Goal: Task Accomplishment & Management: Manage account settings

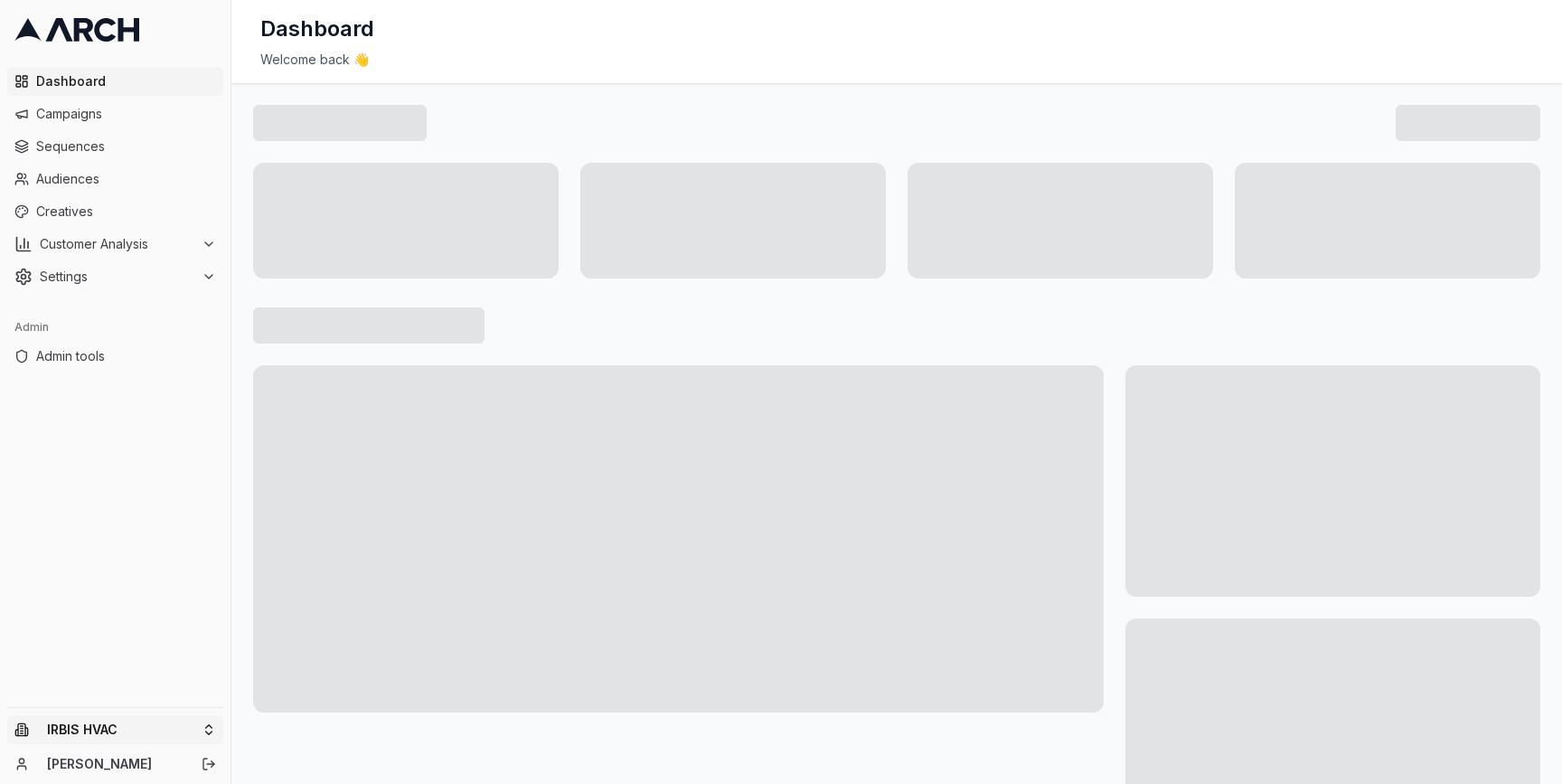
click at [194, 729] on html "Dashboard Campaigns Sequences Audiences Creatives Customer Analysis Settings Ad…" at bounding box center [781, 392] width 1562 height 784
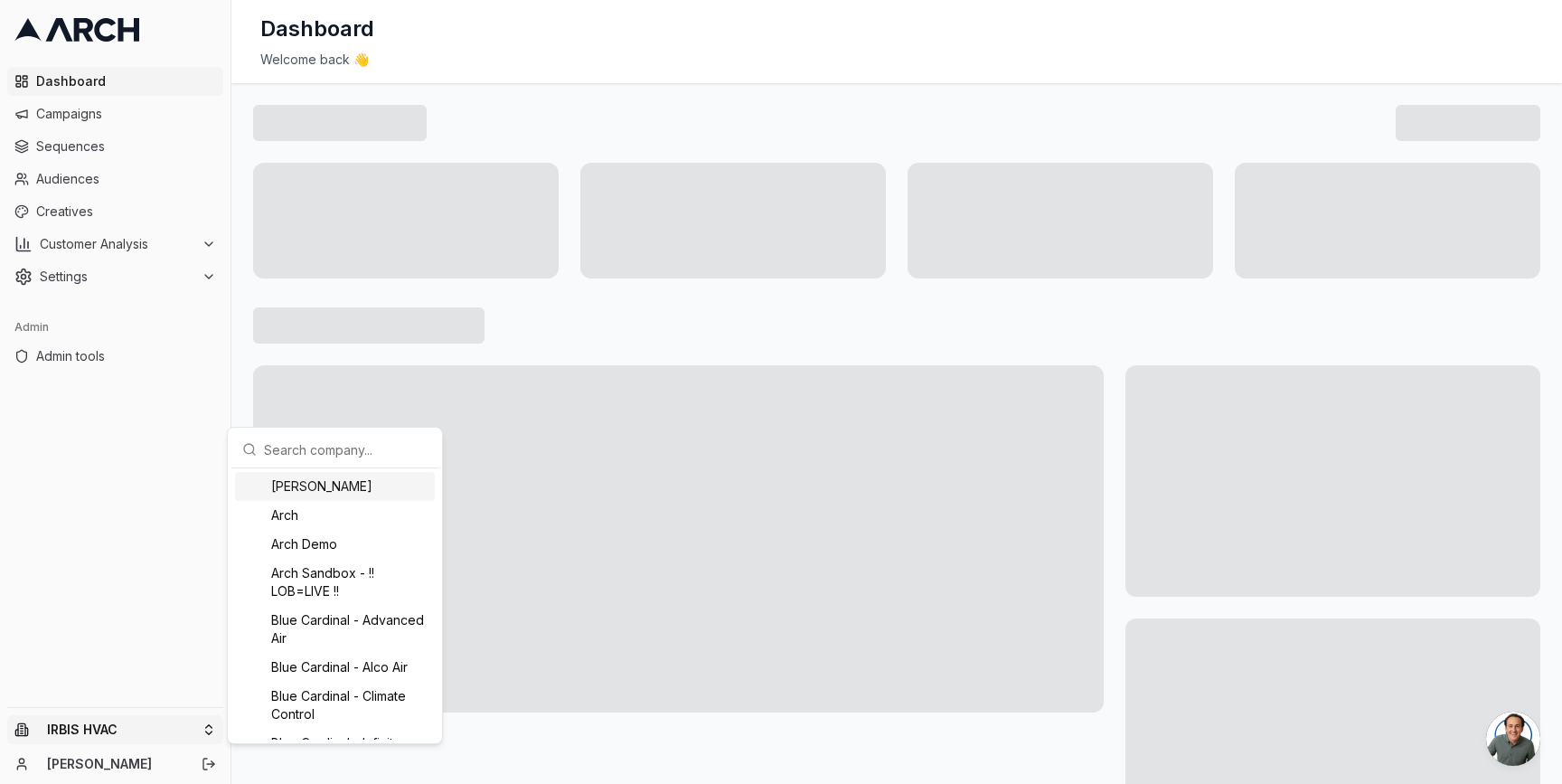
click at [343, 455] on input "text" at bounding box center [345, 448] width 164 height 36
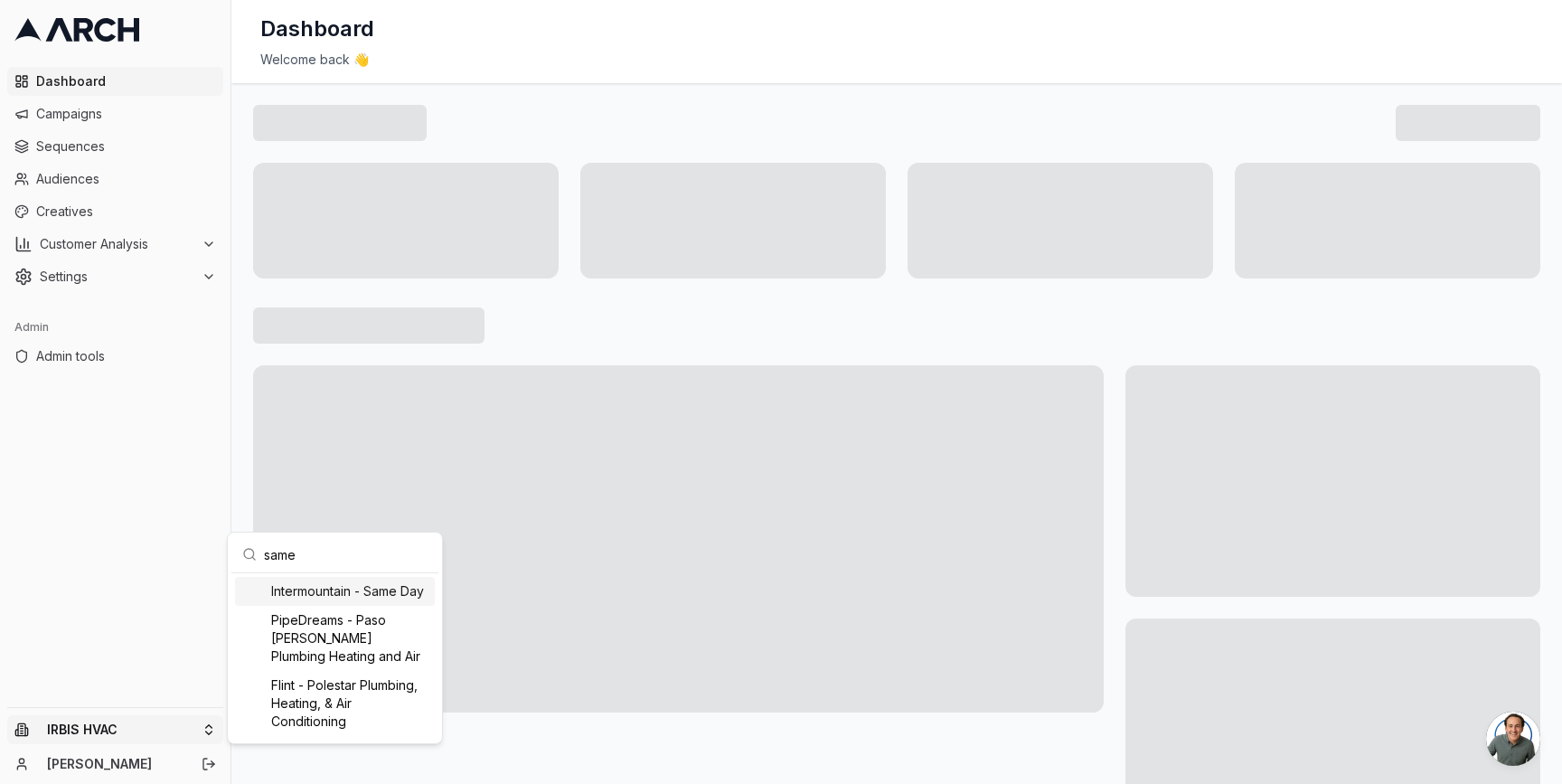
type input "same"
click at [382, 592] on div "Intermountain - Same Day" at bounding box center [335, 591] width 200 height 29
click at [318, 591] on div "Intermountain - Same Day PipeDreams - Paso Robles Plumbing Heating and Air Flin…" at bounding box center [335, 656] width 200 height 159
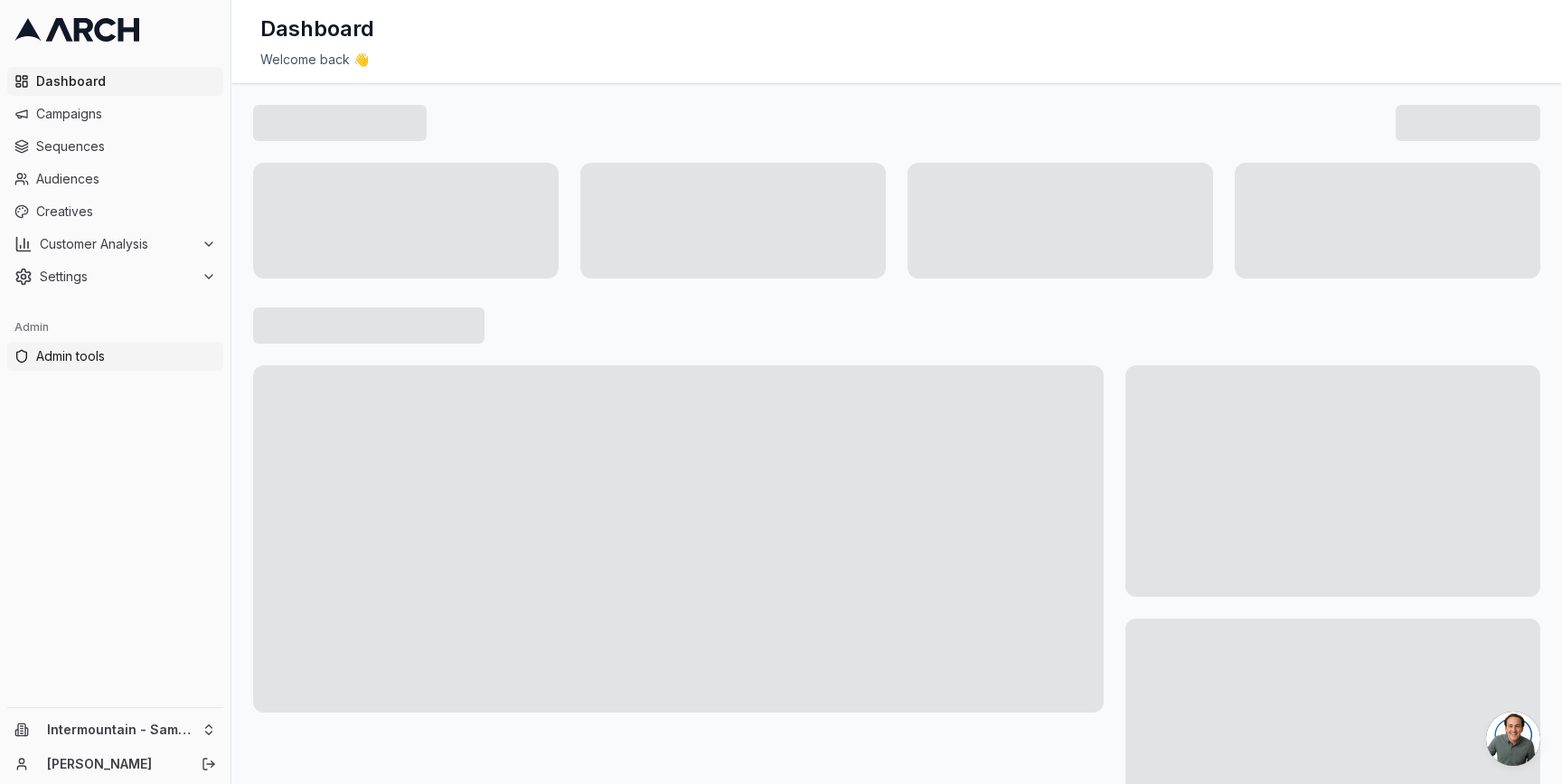
click at [157, 349] on span "Admin tools" at bounding box center [126, 356] width 180 height 18
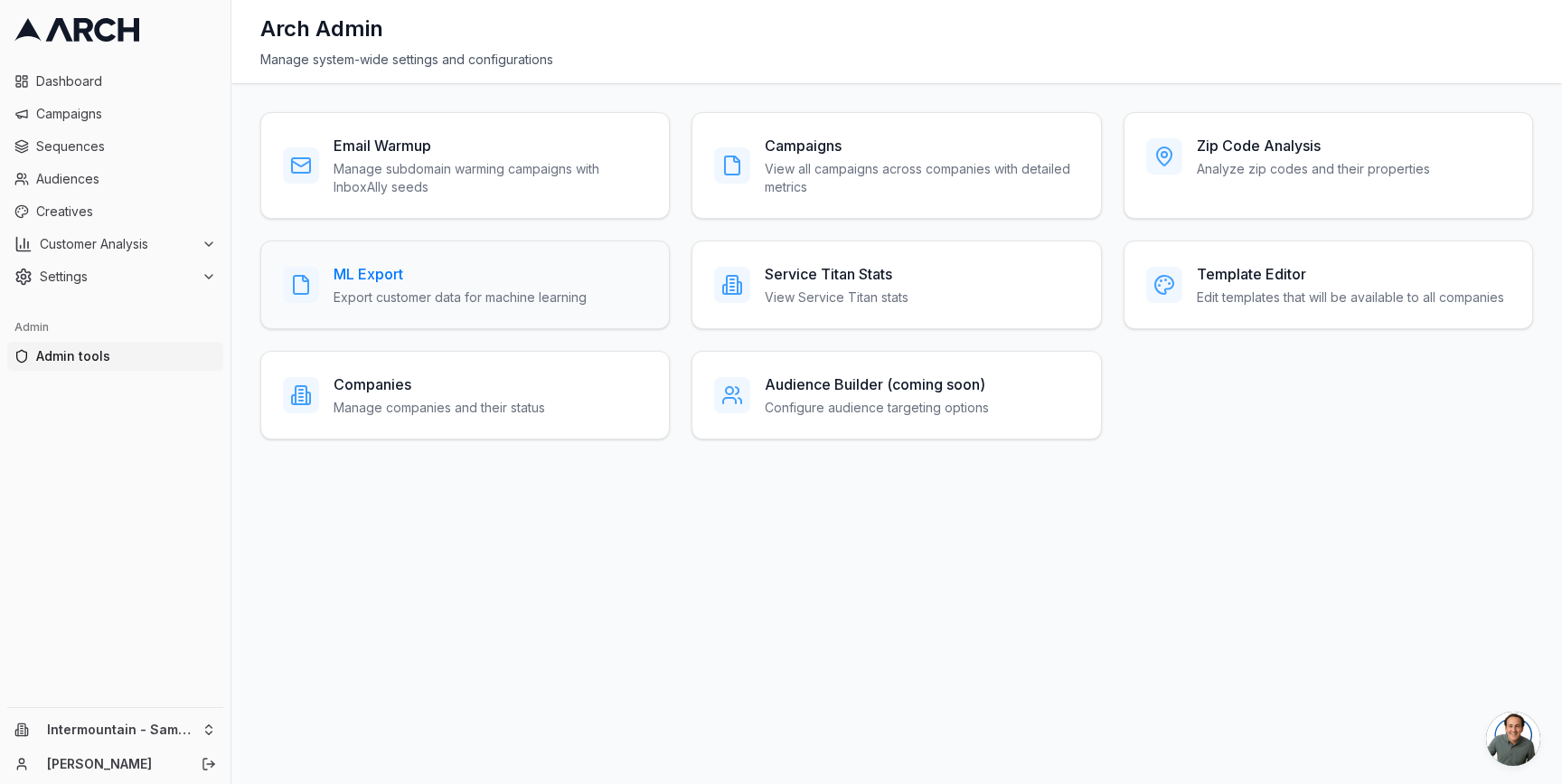
click at [577, 289] on p "Export customer data for machine learning" at bounding box center [461, 298] width 253 height 18
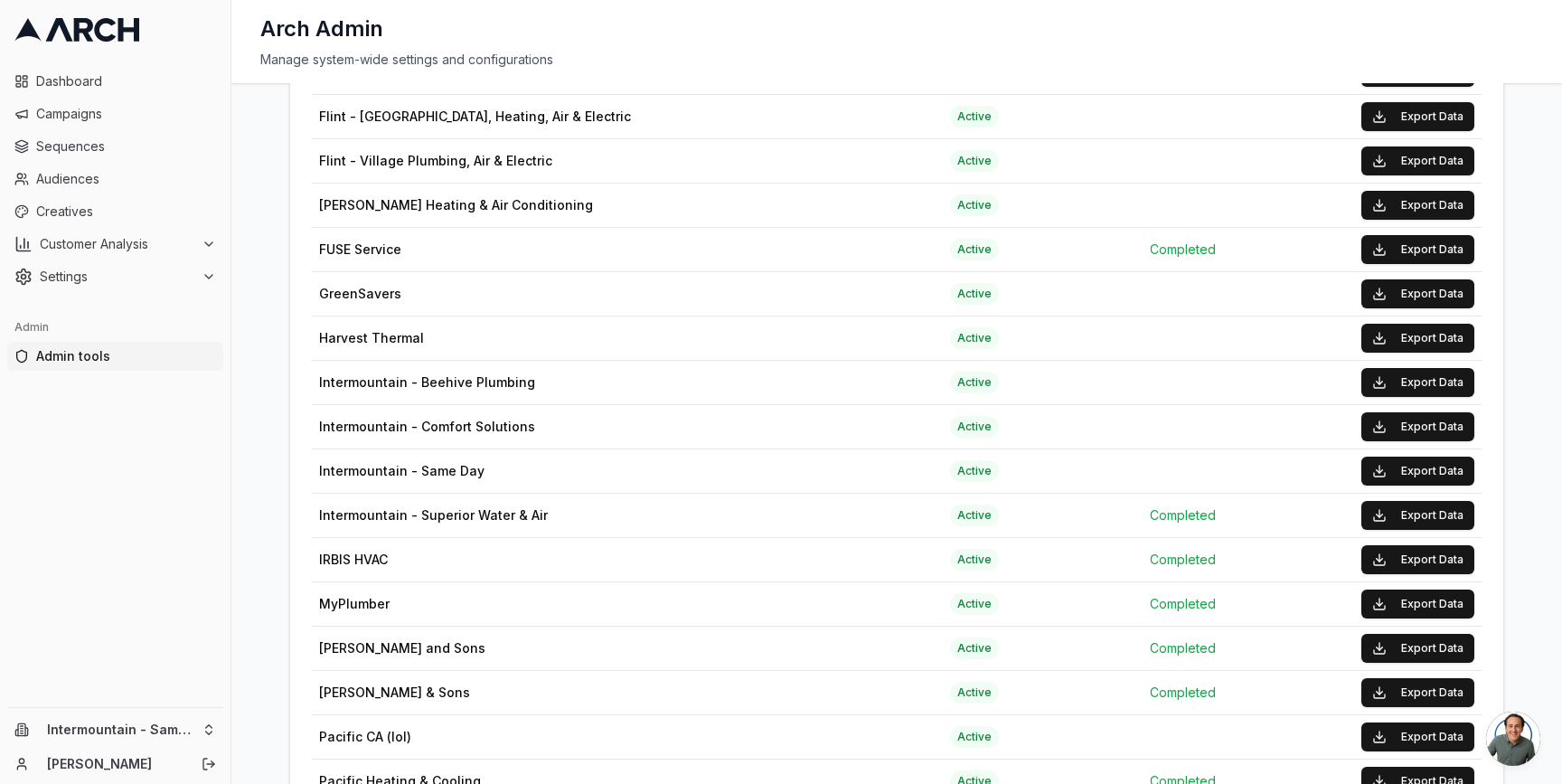
scroll to position [1245, 0]
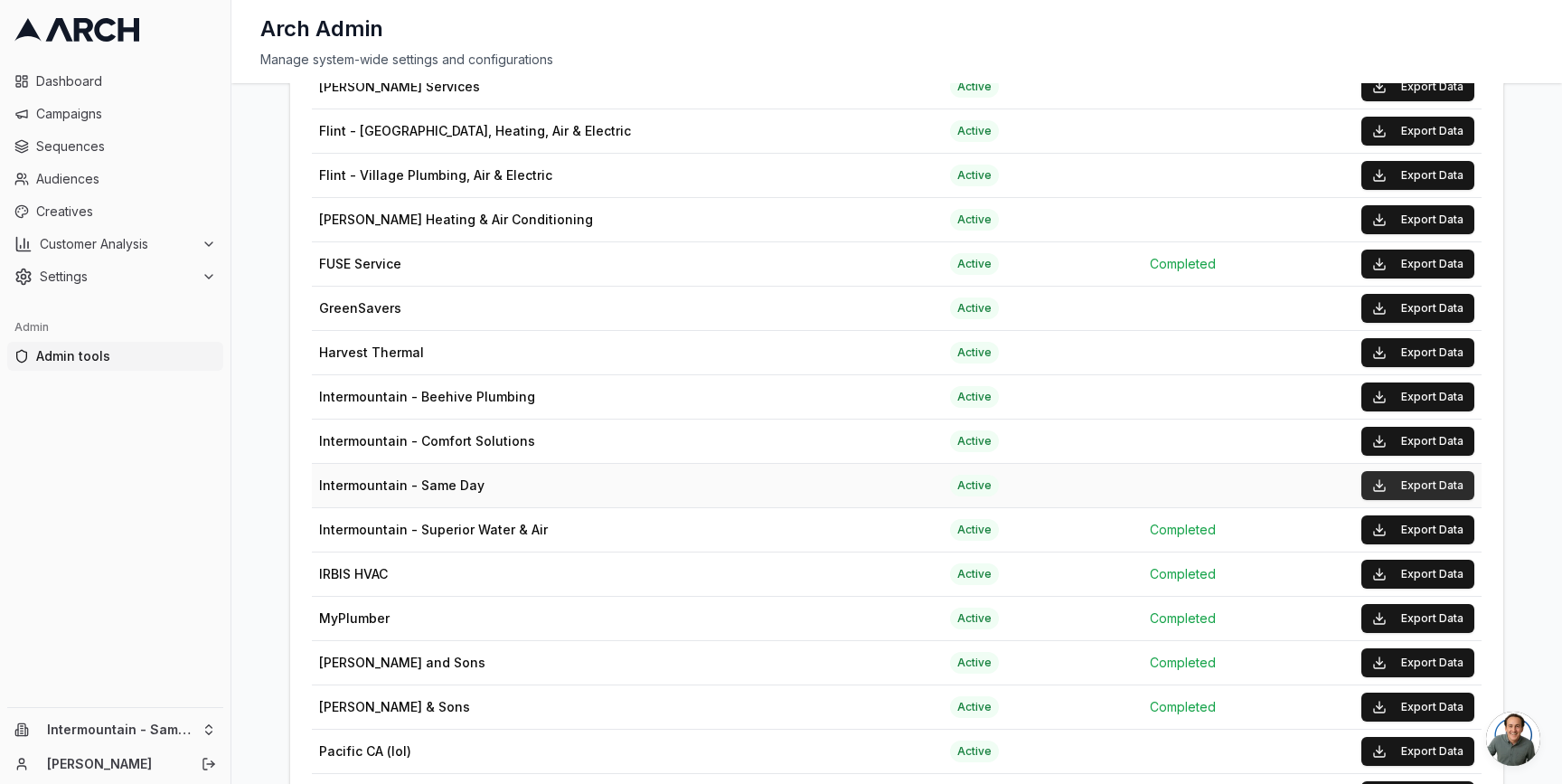
click at [1443, 484] on button "Export Data" at bounding box center [1418, 484] width 113 height 29
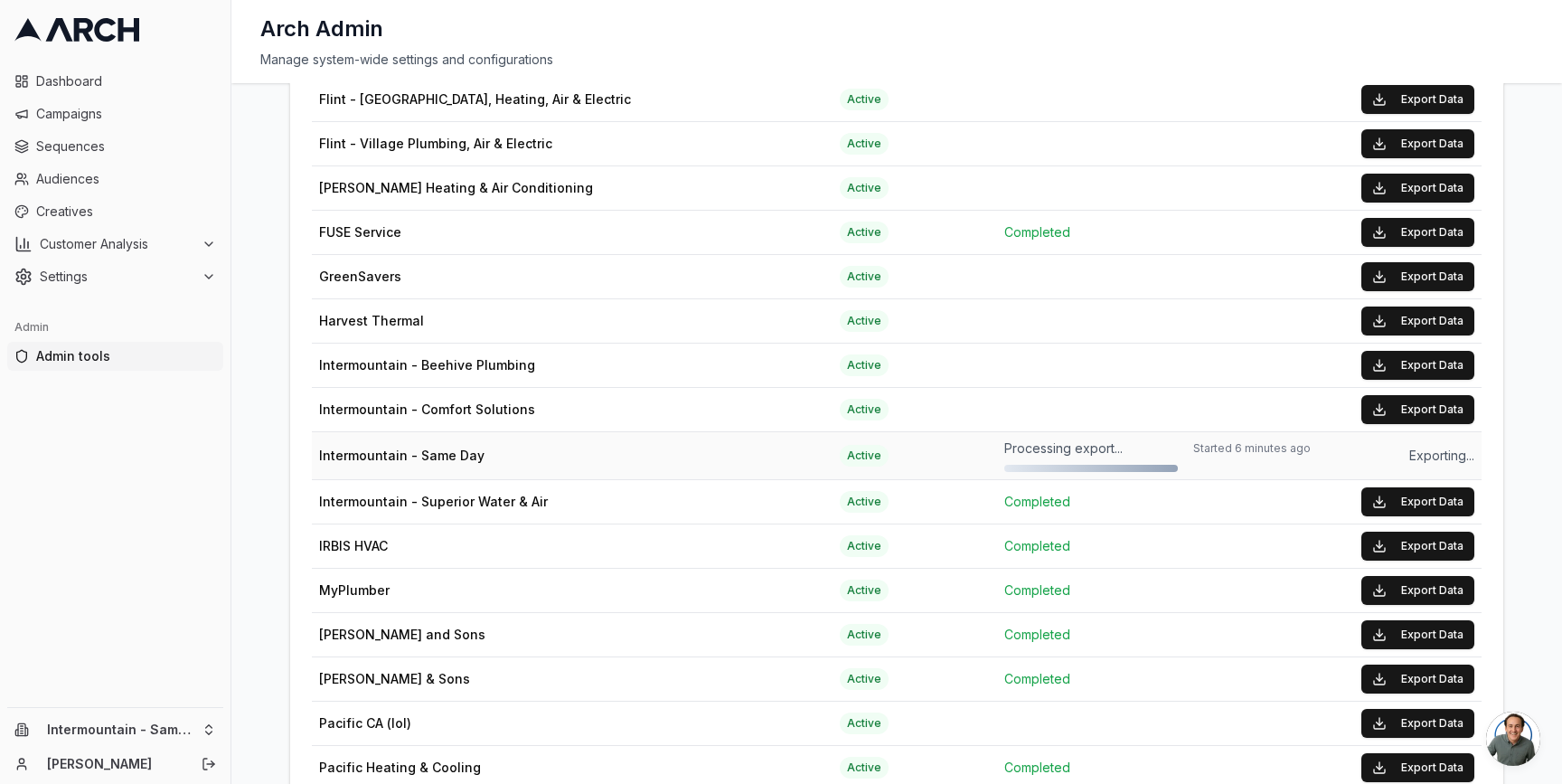
scroll to position [1284, 0]
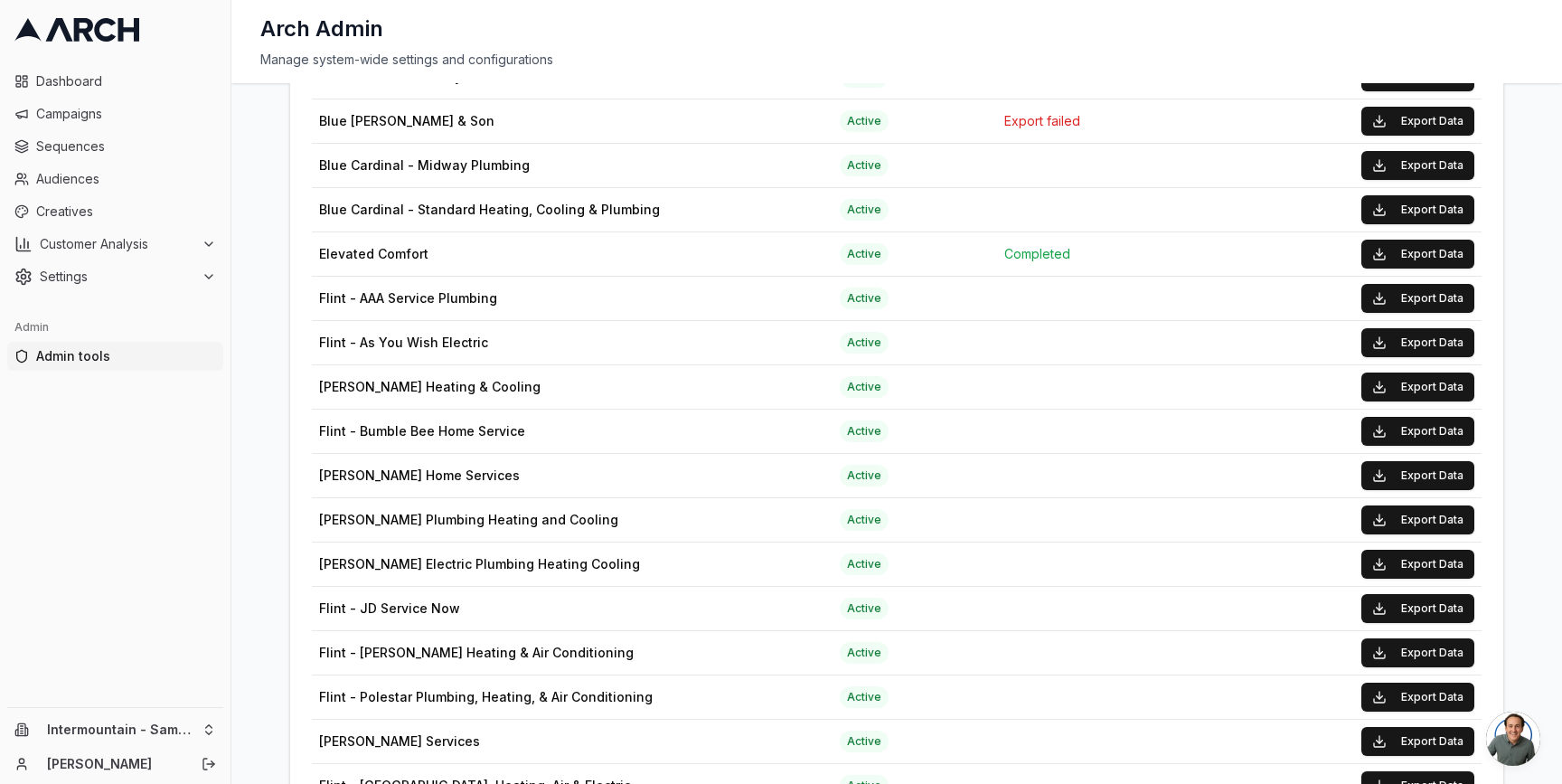
scroll to position [578, 0]
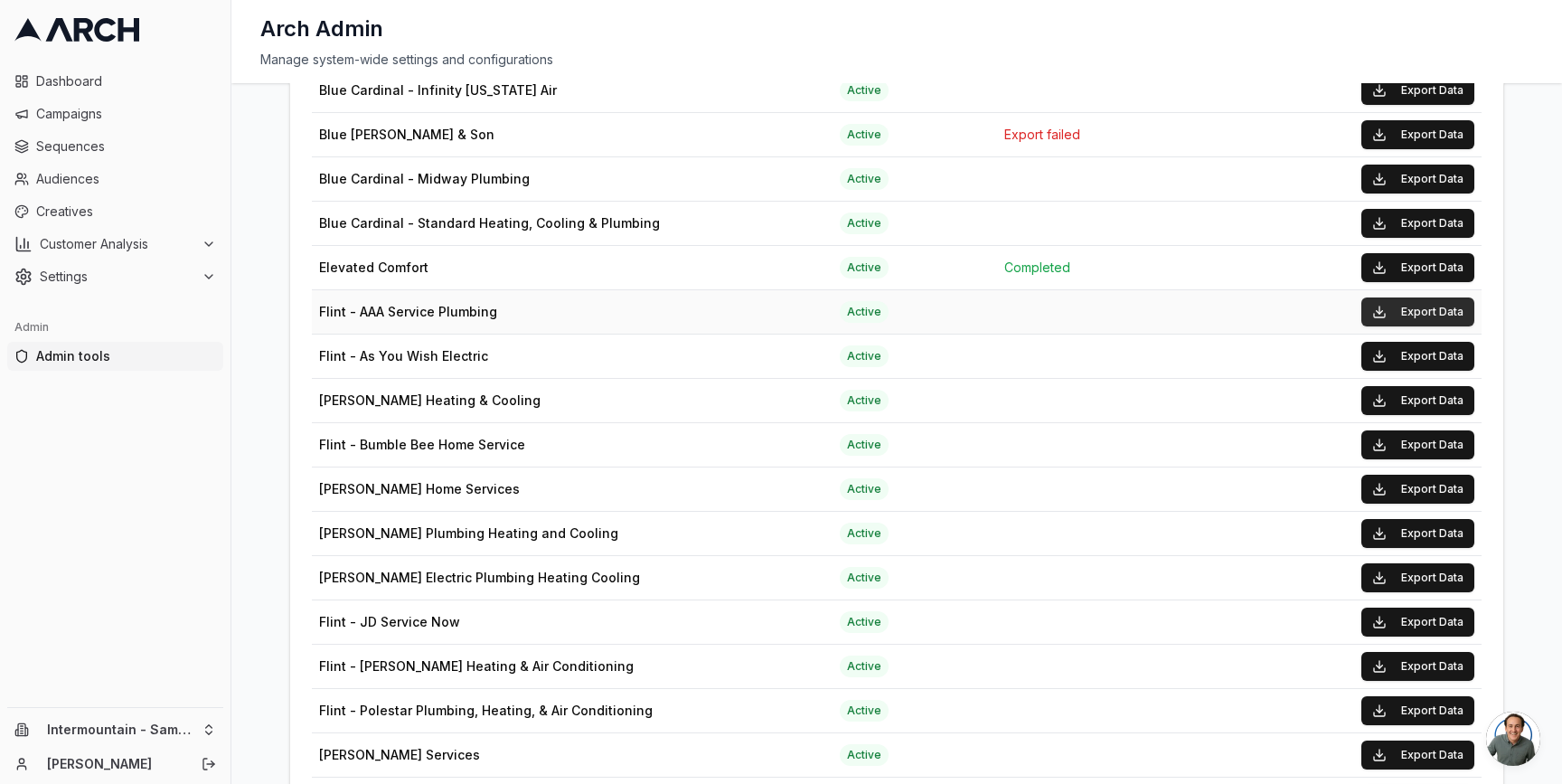
click at [1420, 303] on button "Export Data" at bounding box center [1418, 312] width 113 height 29
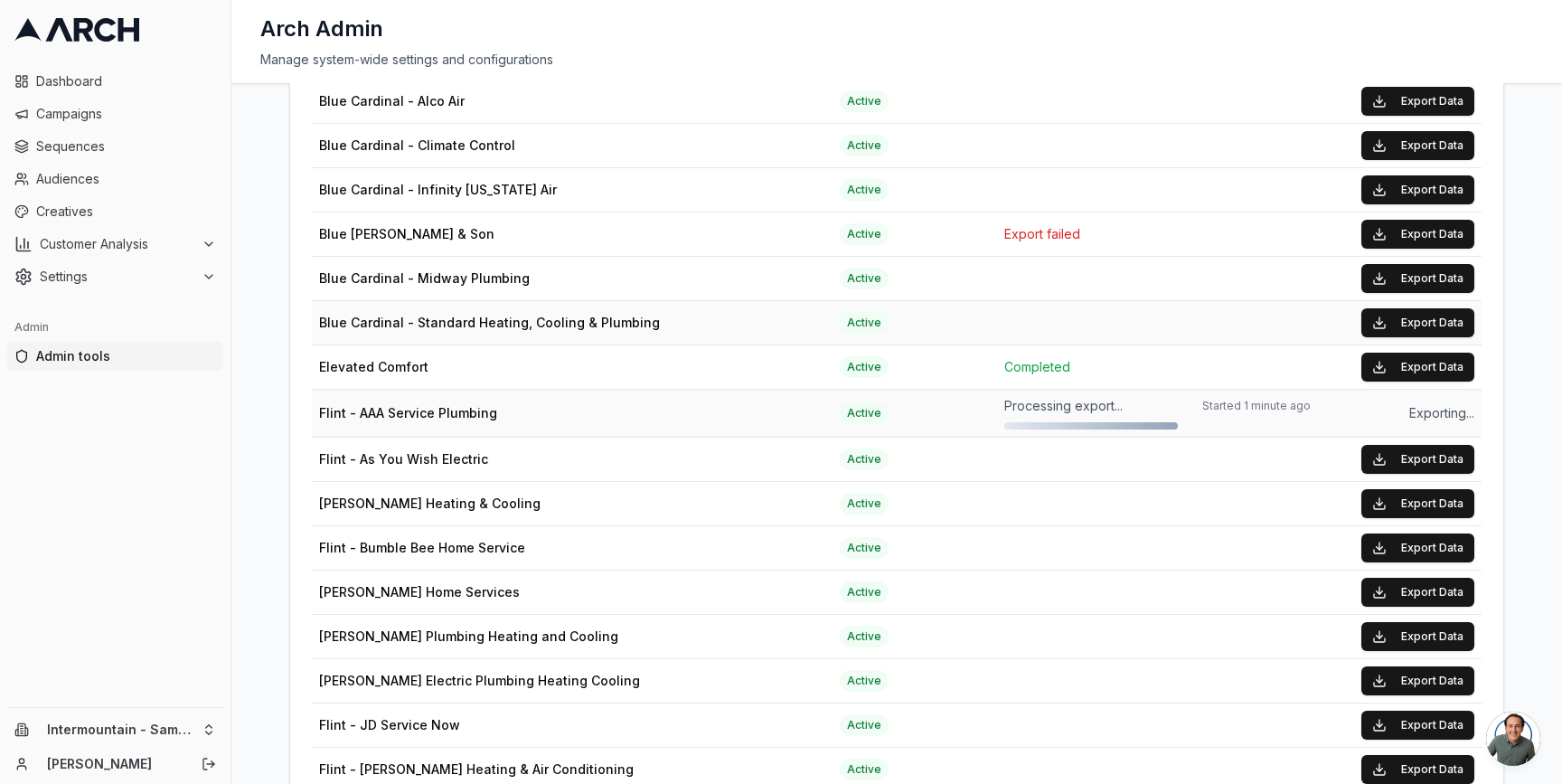
scroll to position [384, 0]
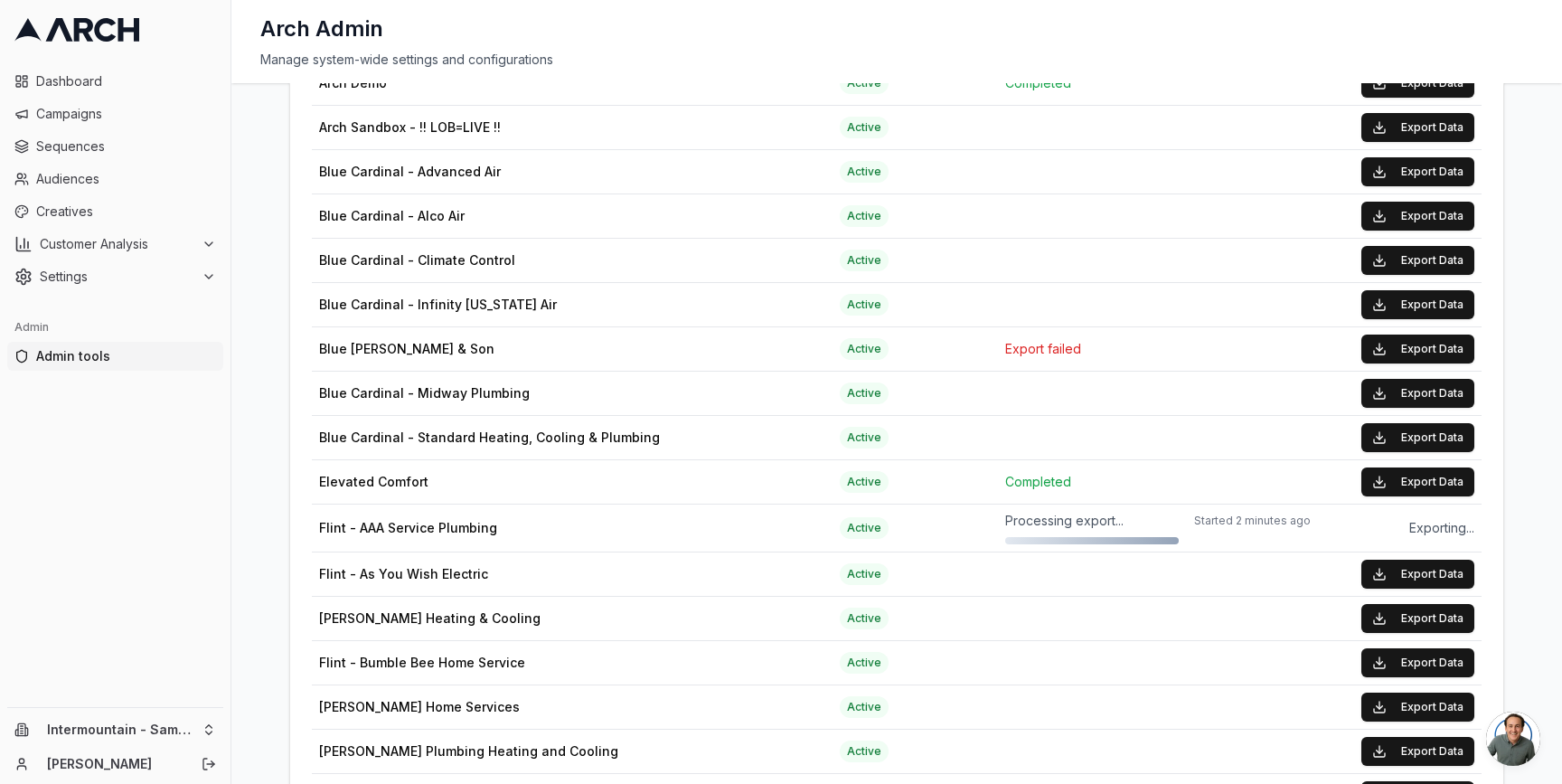
scroll to position [258, 0]
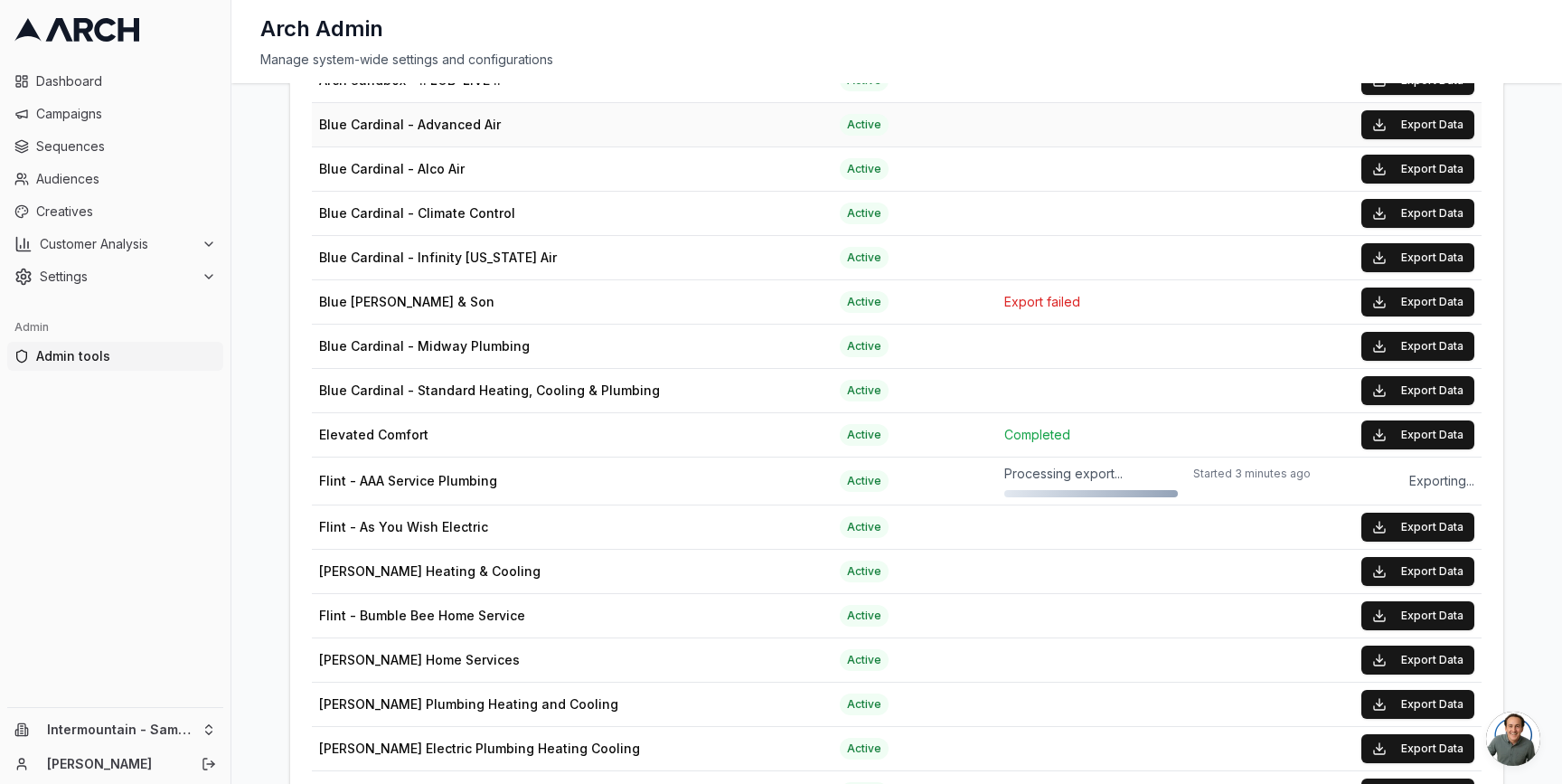
scroll to position [414, 0]
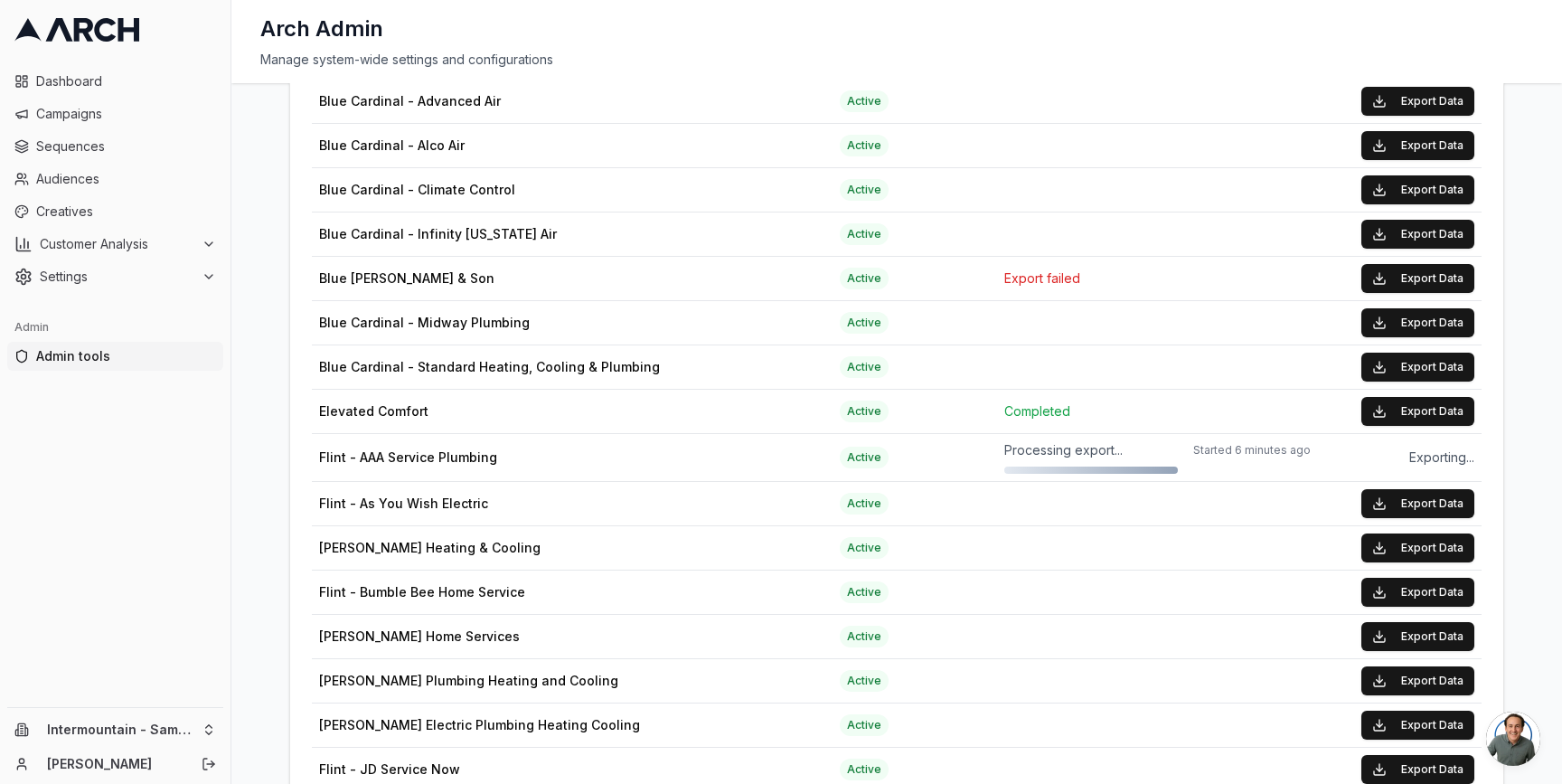
scroll to position [469, 0]
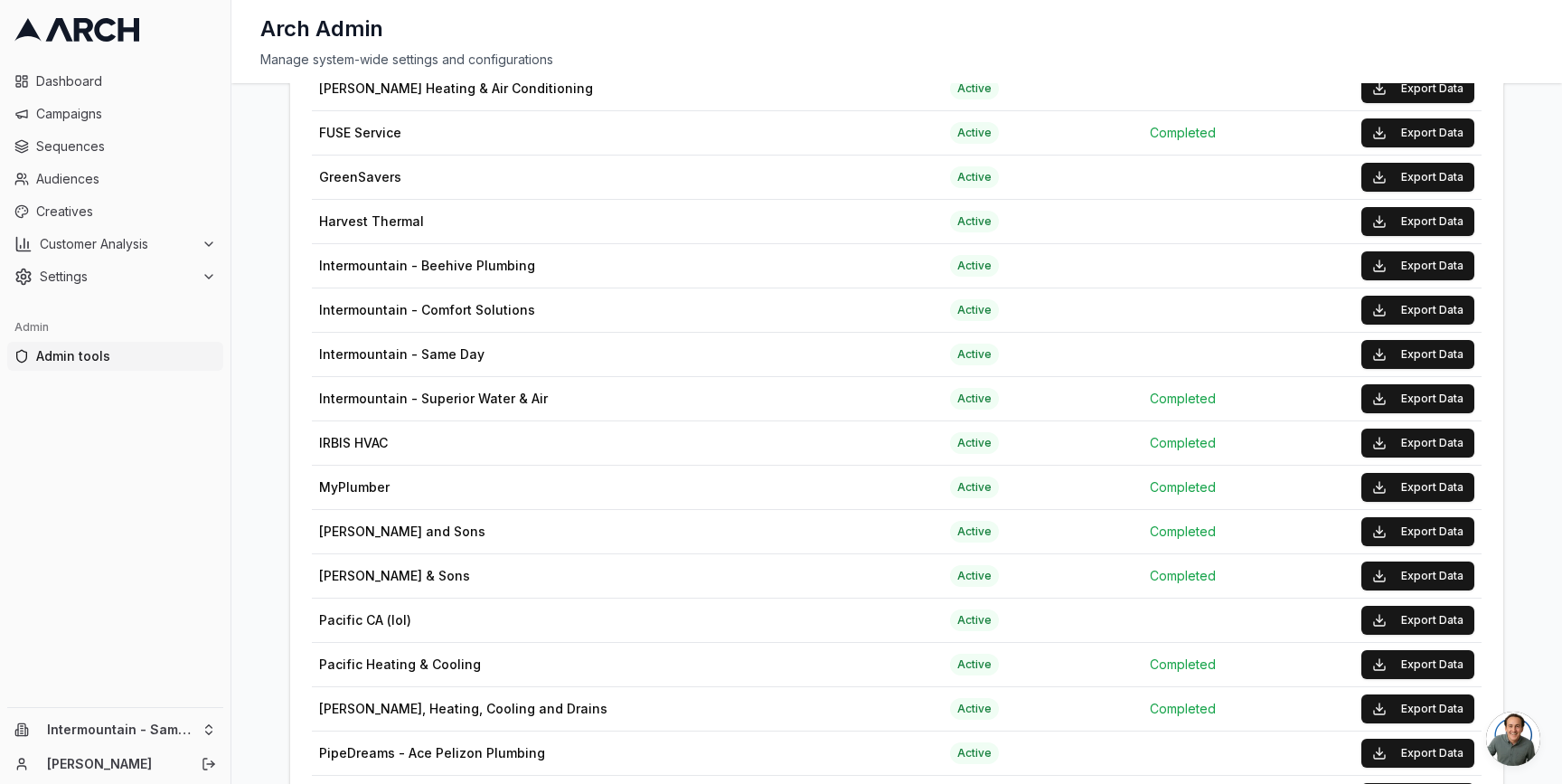
scroll to position [1371, 0]
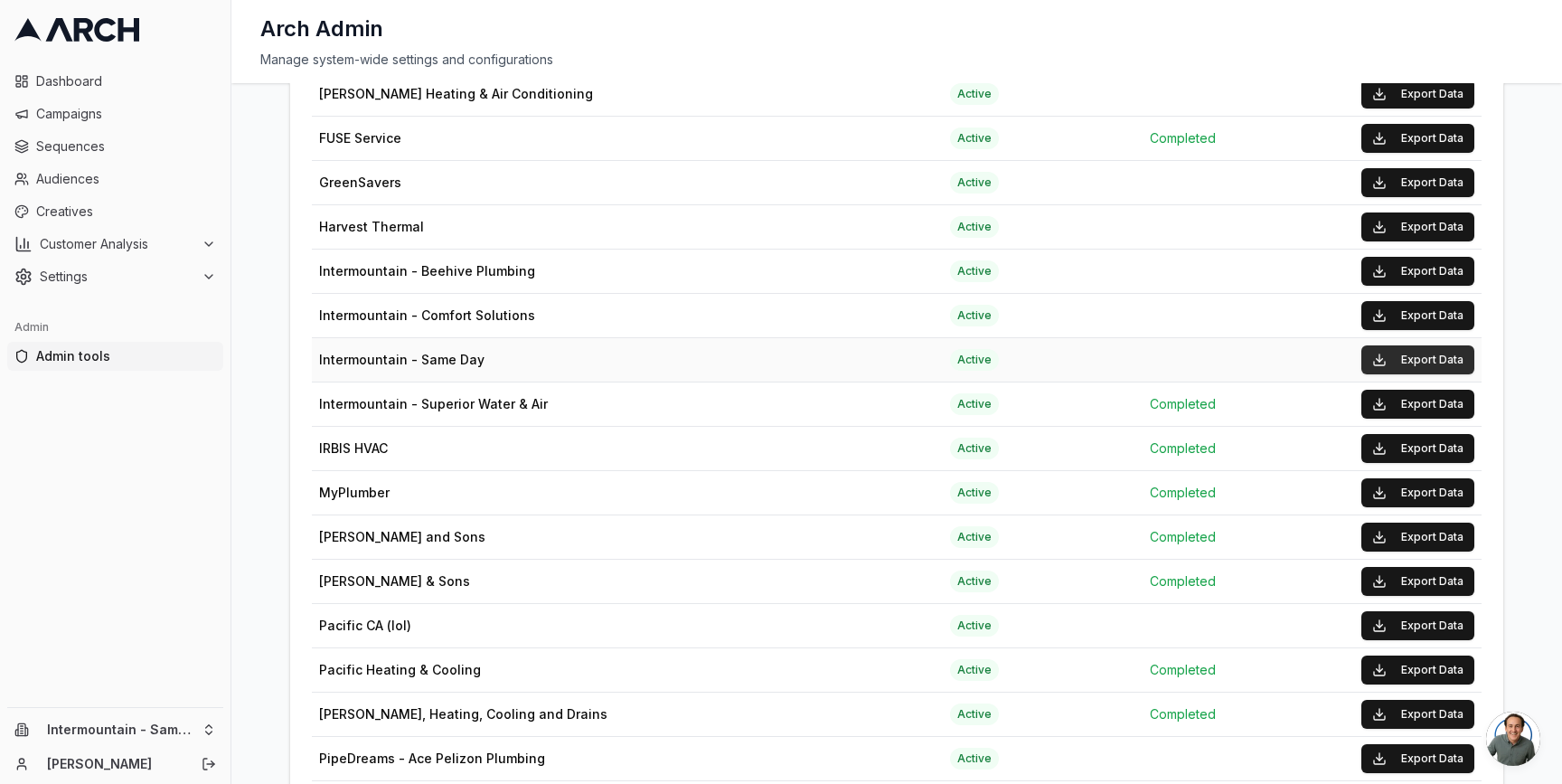
click at [1444, 351] on button "Export Data" at bounding box center [1418, 359] width 113 height 29
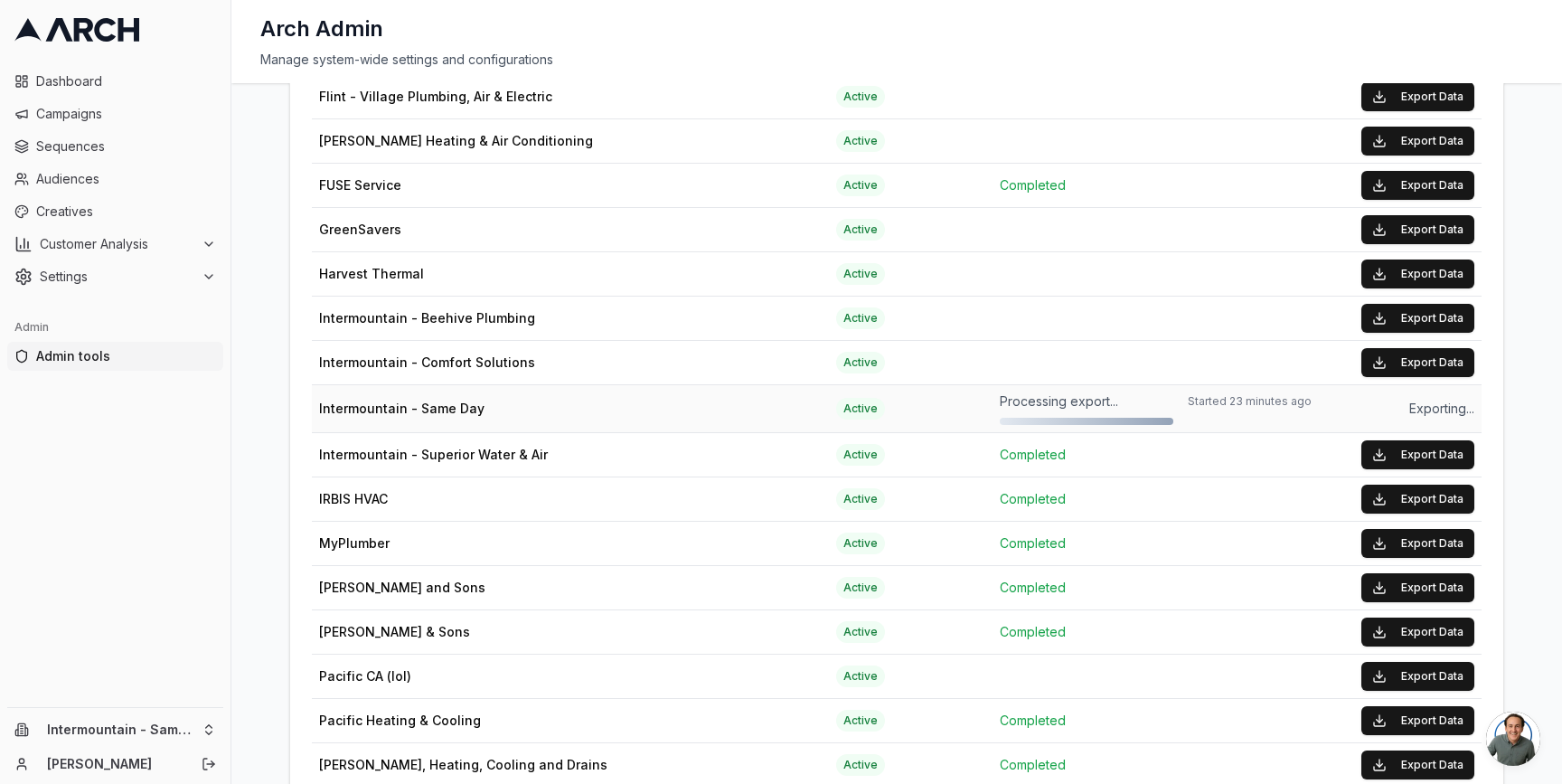
scroll to position [1328, 0]
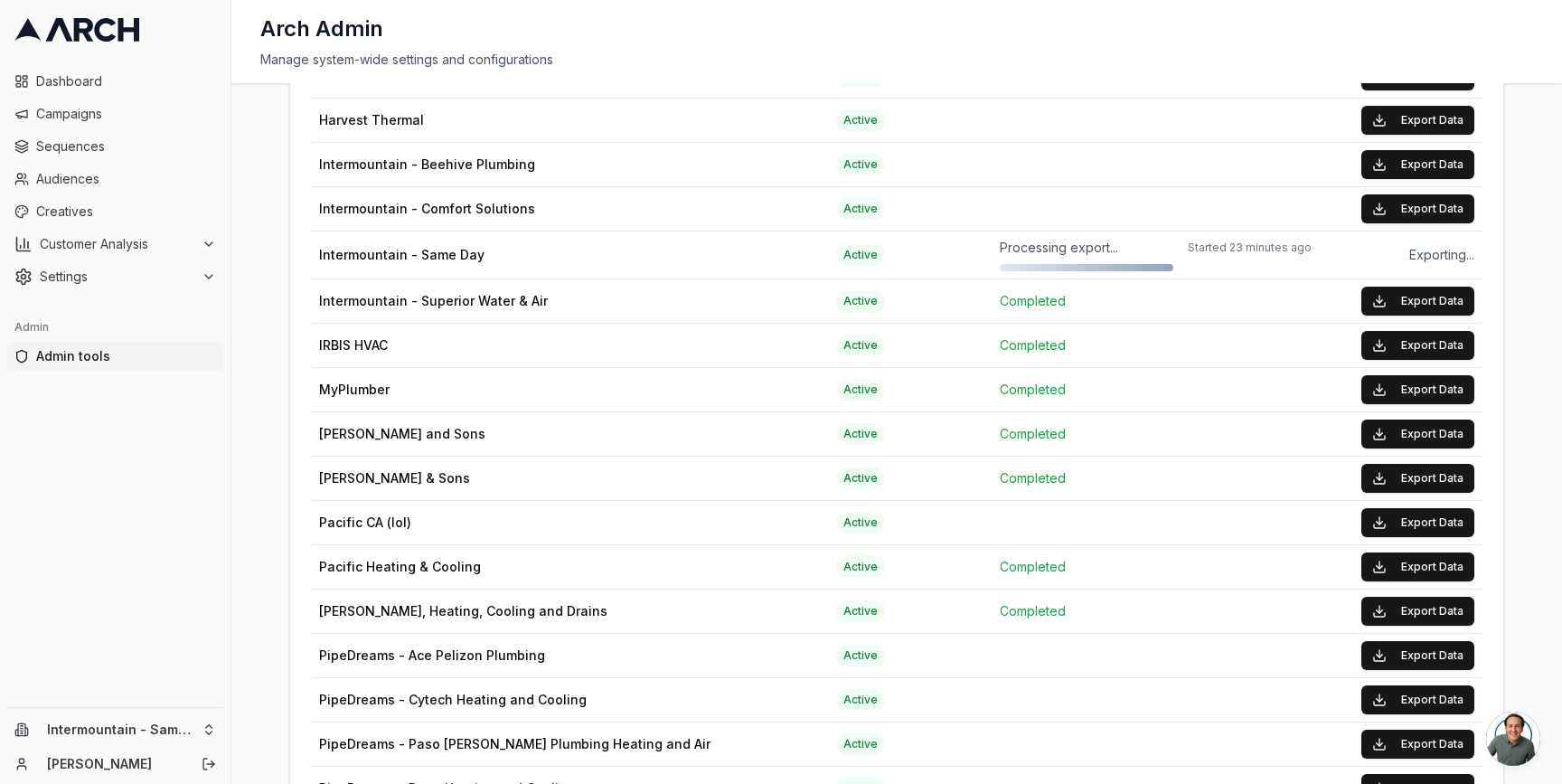
scroll to position [1478, 0]
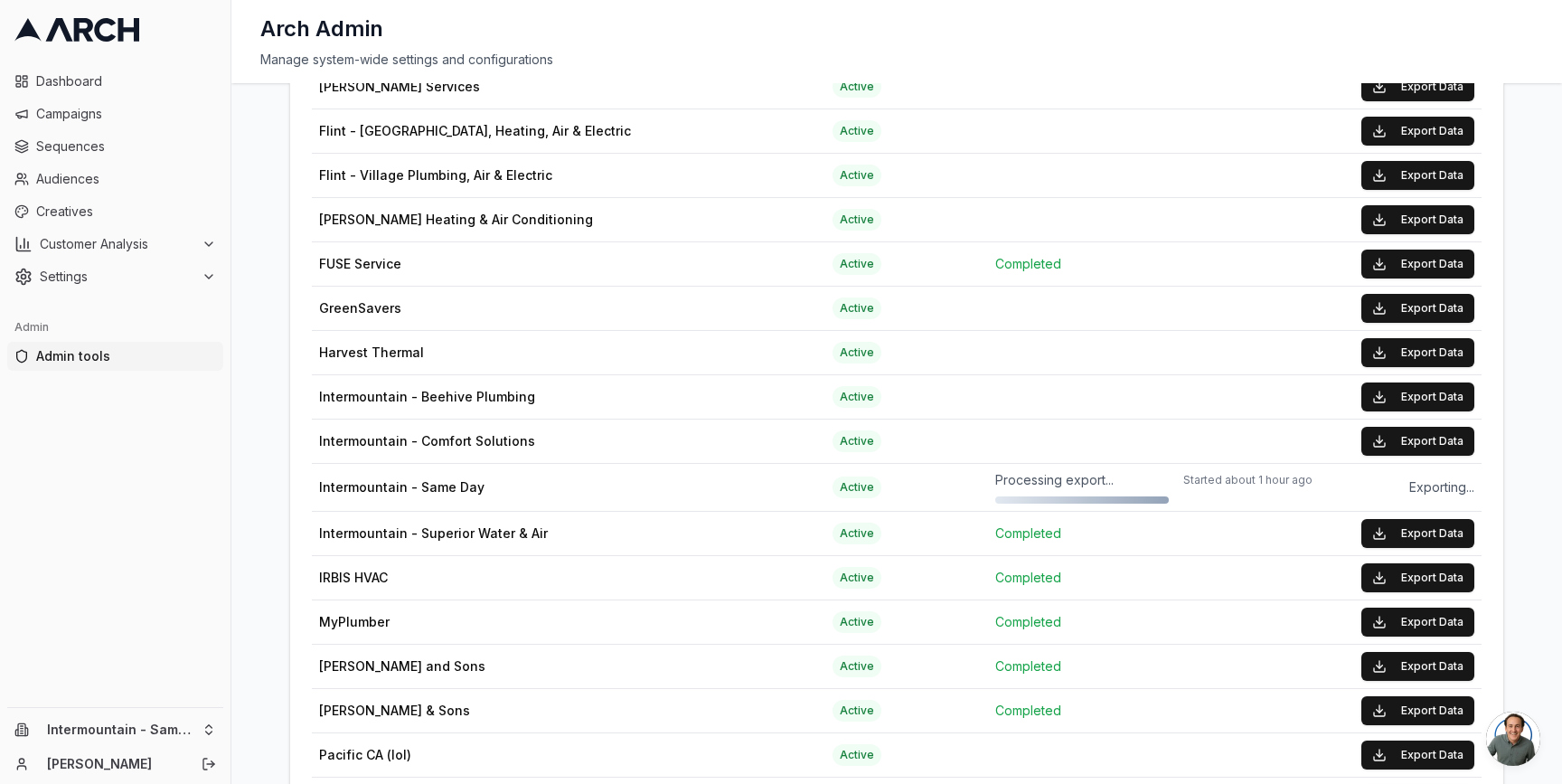
scroll to position [1264, 0]
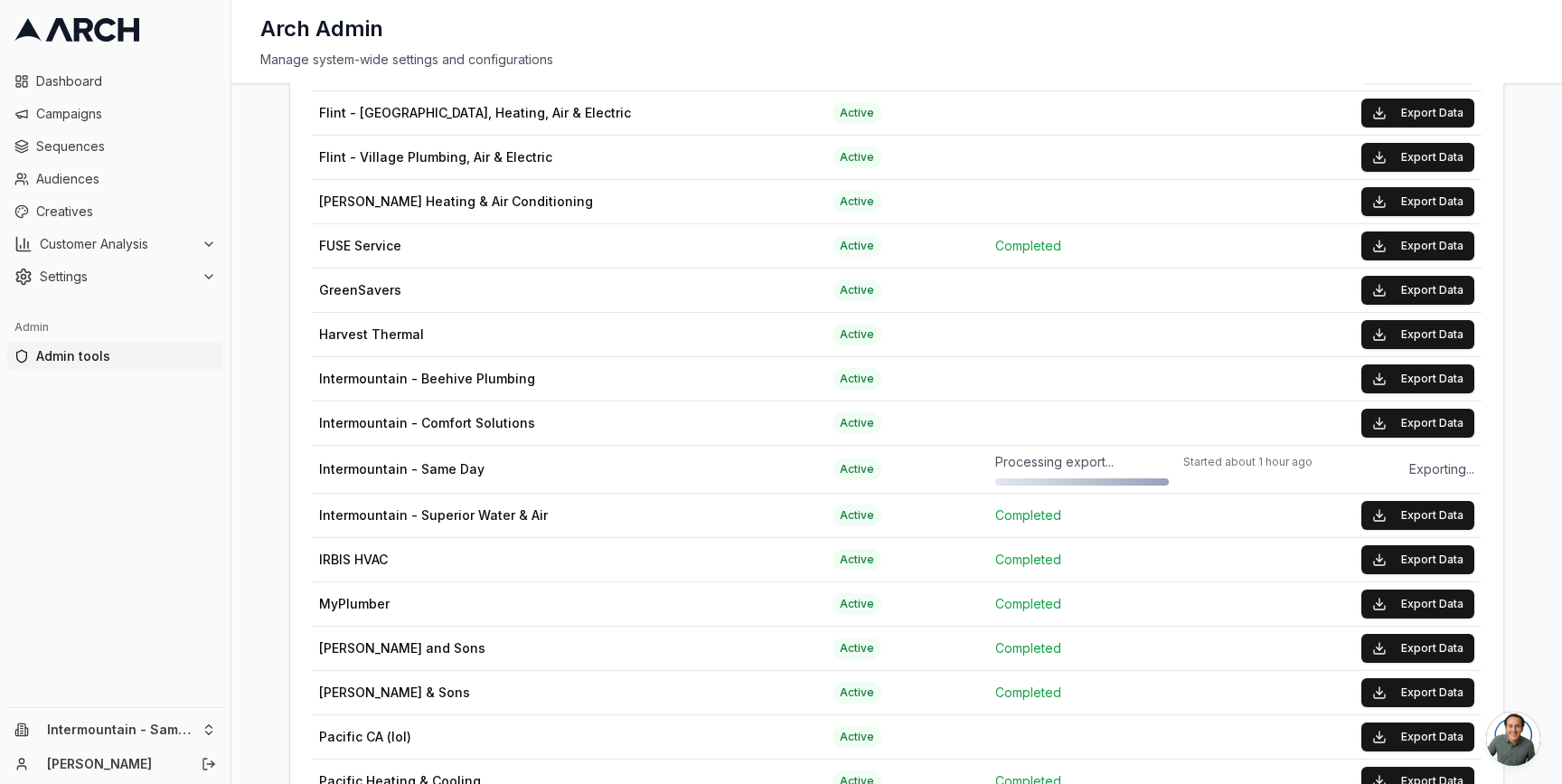
click at [140, 562] on div "Dashboard Campaigns Sequences Audiences Creatives Customer Analysis Settings Ad…" at bounding box center [115, 384] width 230 height 647
click at [180, 717] on html "Dashboard Campaigns Sequences Audiences Creatives Customer Analysis Settings Ad…" at bounding box center [781, 392] width 1562 height 784
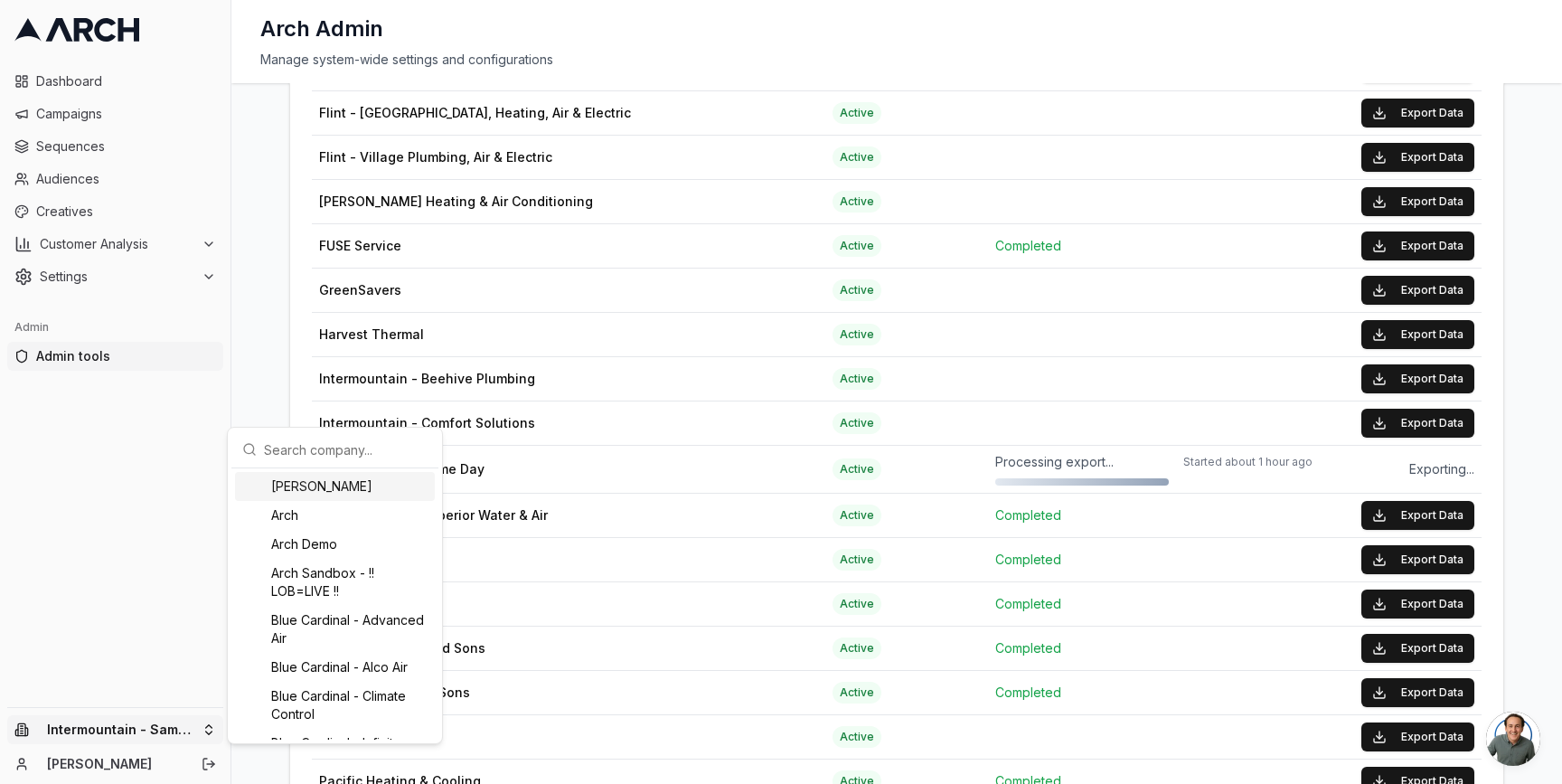
click at [277, 445] on input "text" at bounding box center [345, 448] width 164 height 36
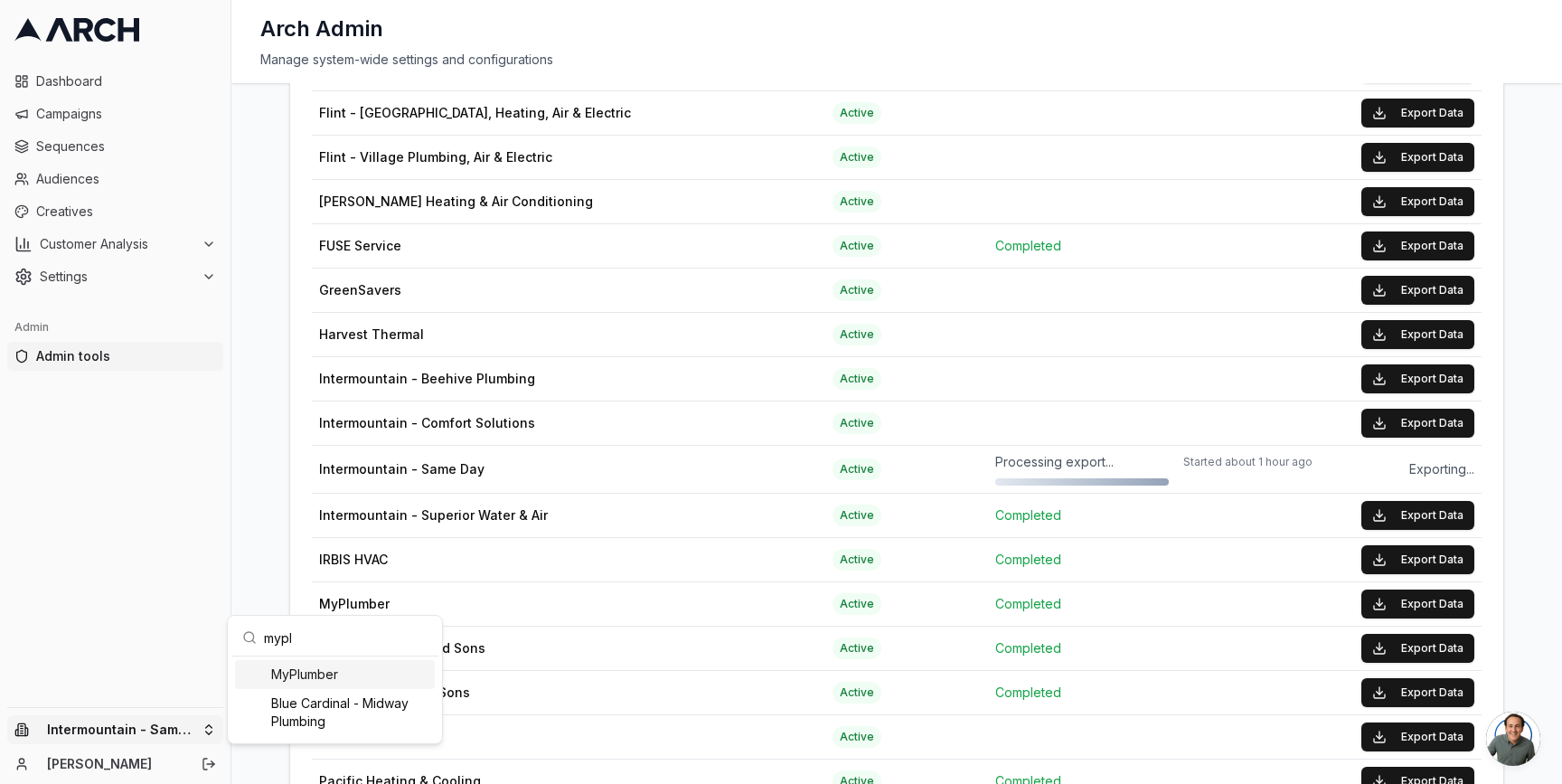
type input "myplu"
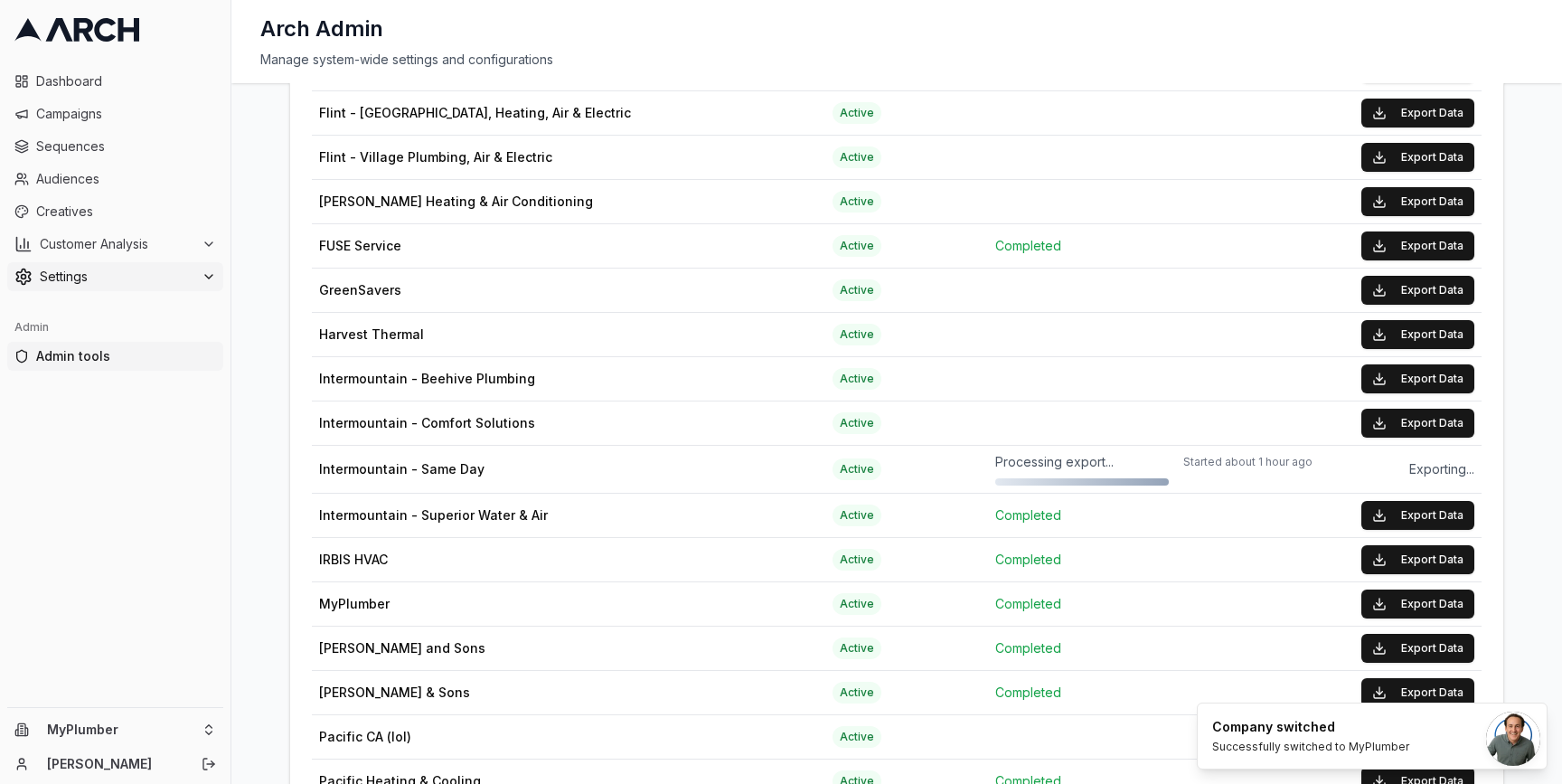
click at [110, 273] on span "Settings" at bounding box center [117, 276] width 154 height 18
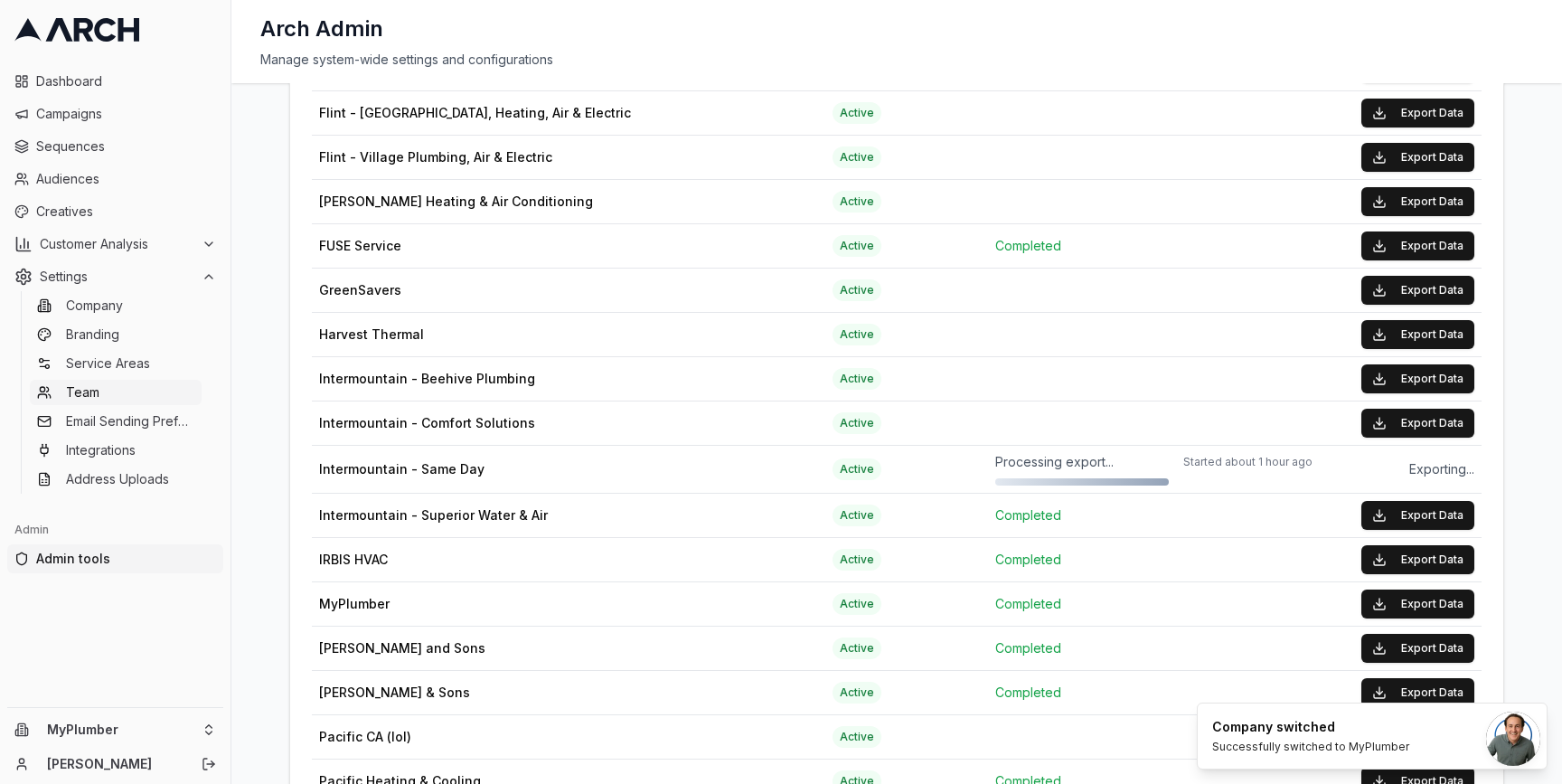
click at [123, 386] on link "Team" at bounding box center [116, 392] width 172 height 25
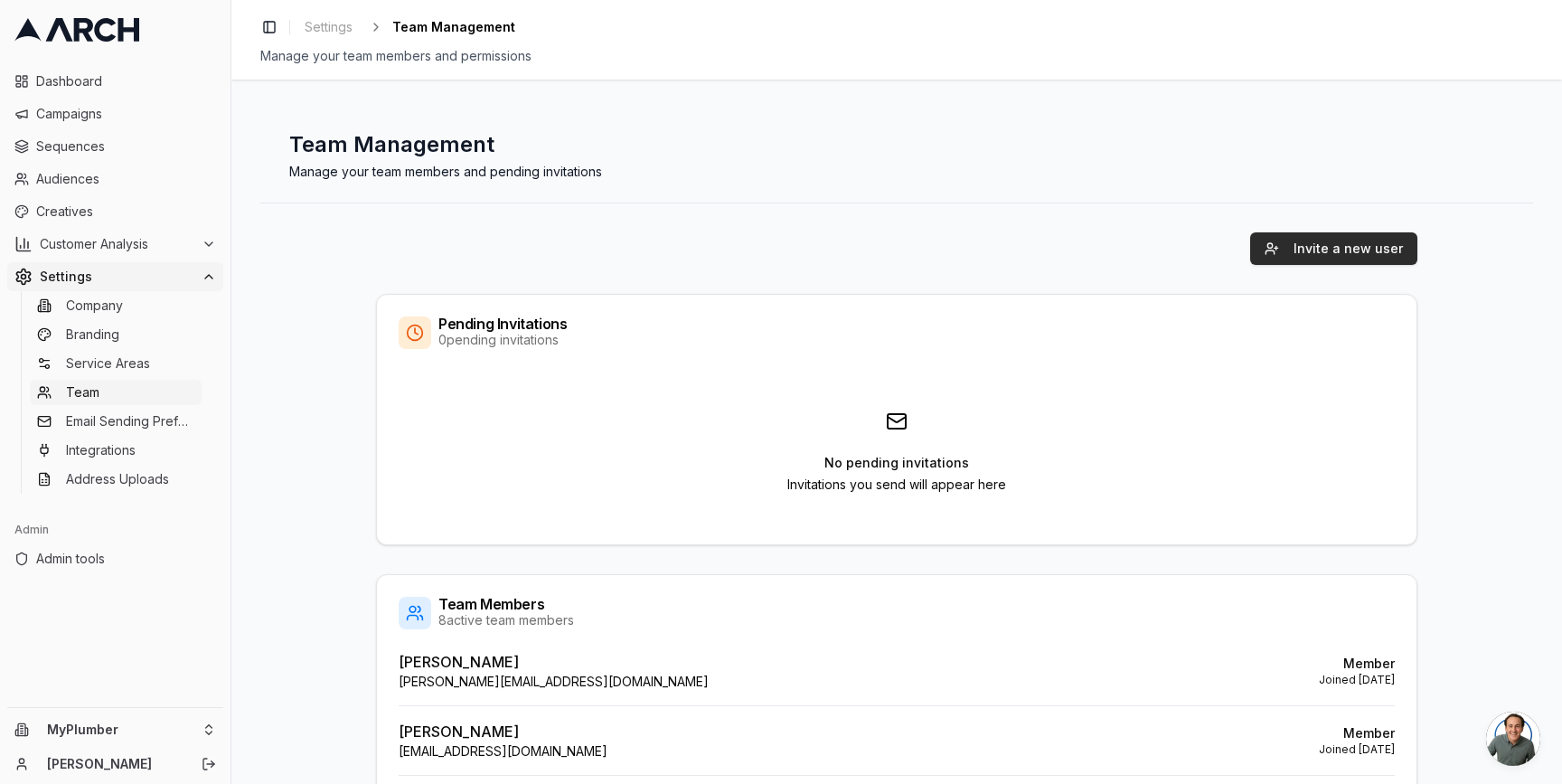
click at [1301, 243] on button "Invite a new user" at bounding box center [1334, 248] width 167 height 32
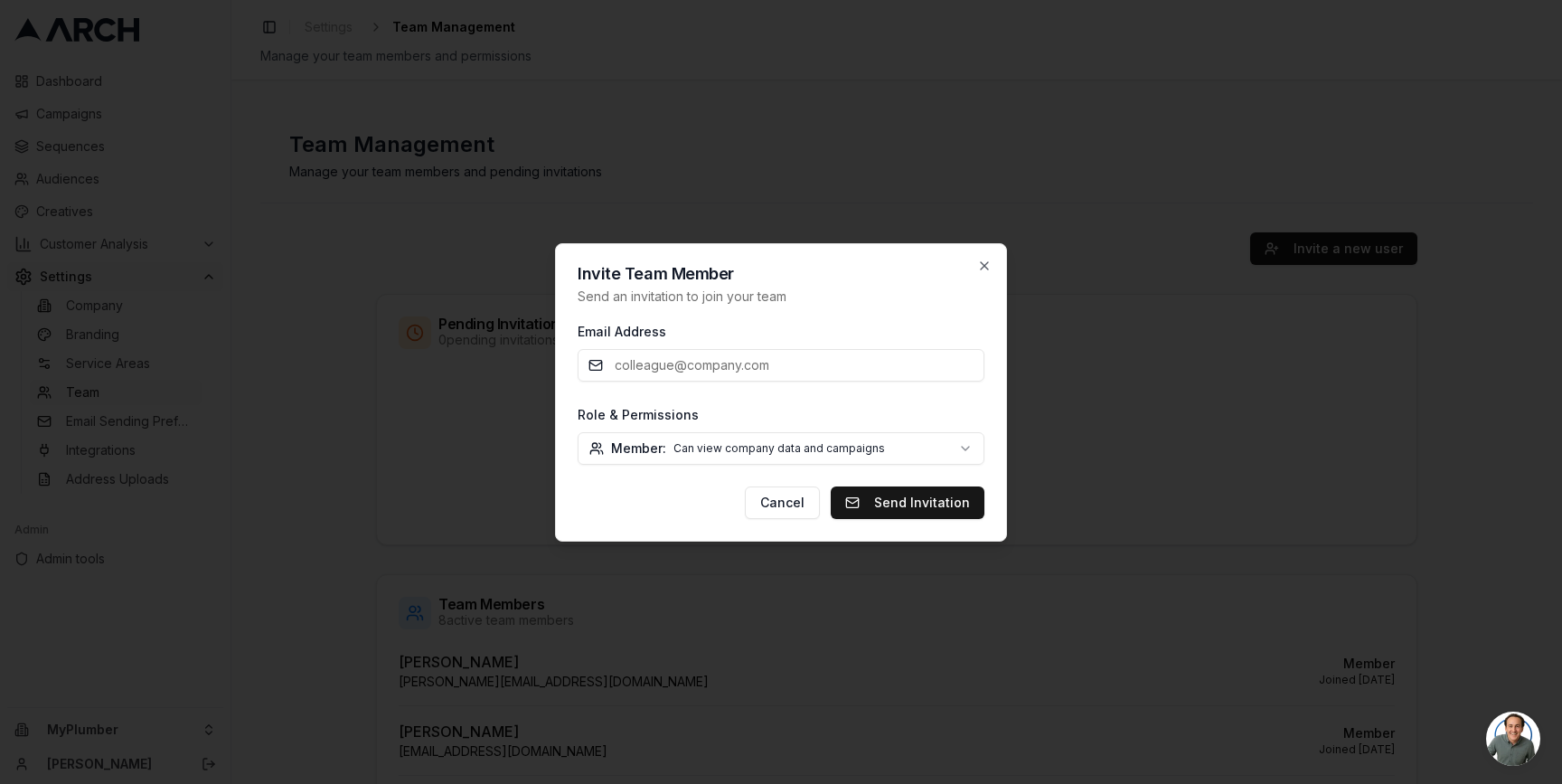
click at [702, 445] on body "Dashboard Campaigns Sequences Audiences Creatives Customer Analysis Settings Co…" at bounding box center [781, 392] width 1562 height 784
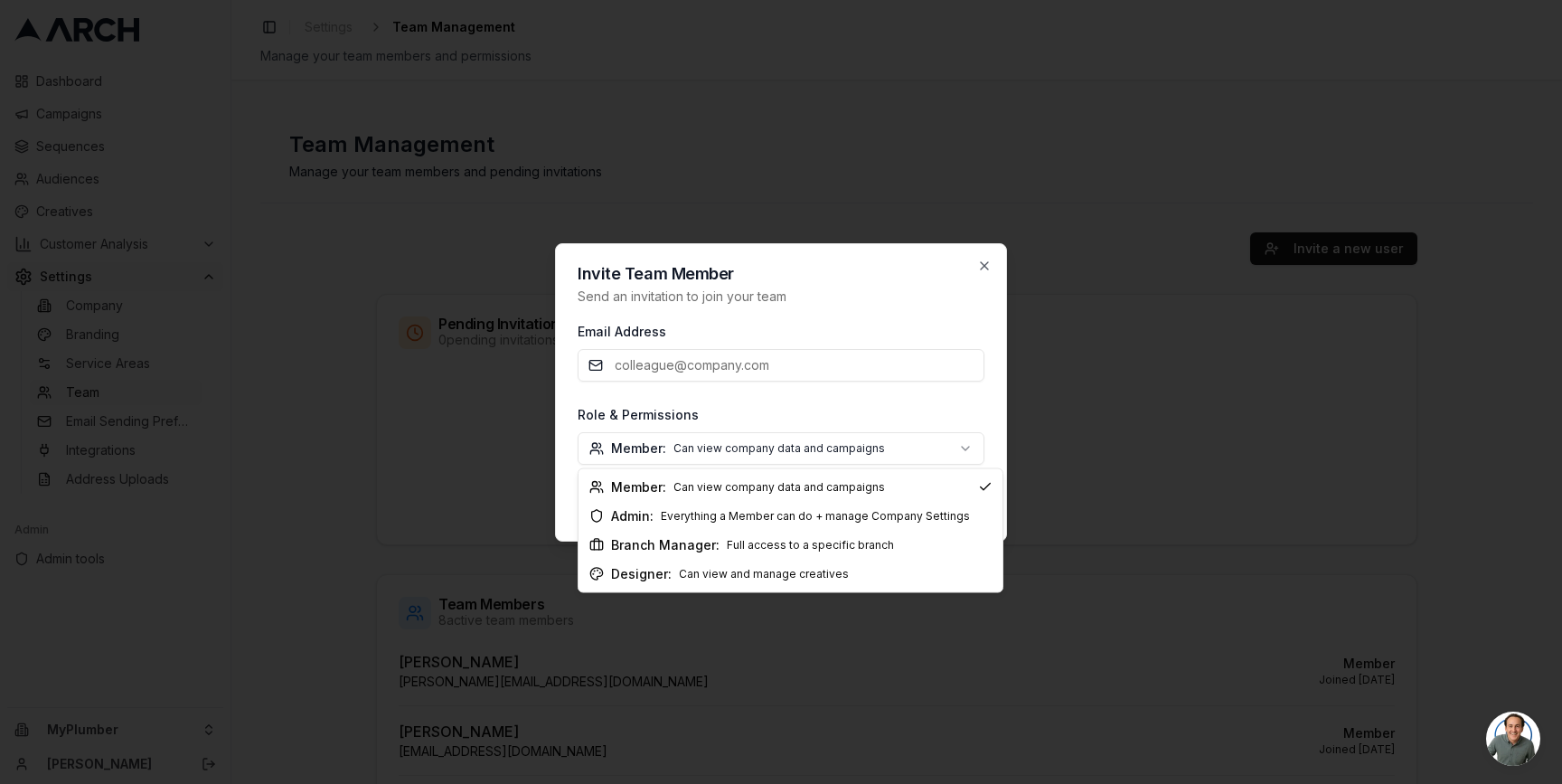
select select "designer"
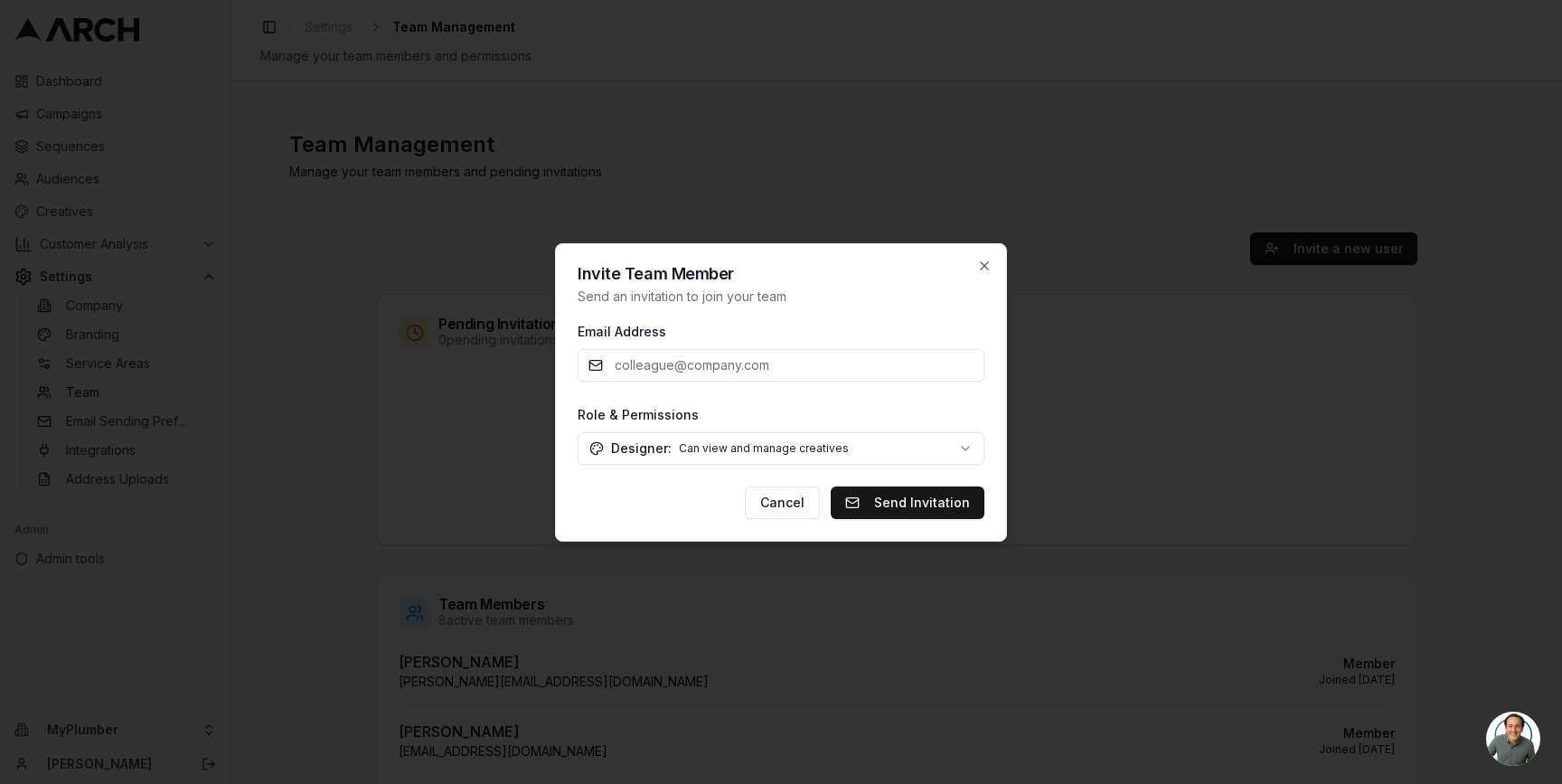
click at [663, 365] on input "Email Address" at bounding box center [781, 364] width 407 height 32
type input "andreypodlepin@gmail.com"
click at [879, 499] on button "Send Invitation" at bounding box center [907, 502] width 154 height 32
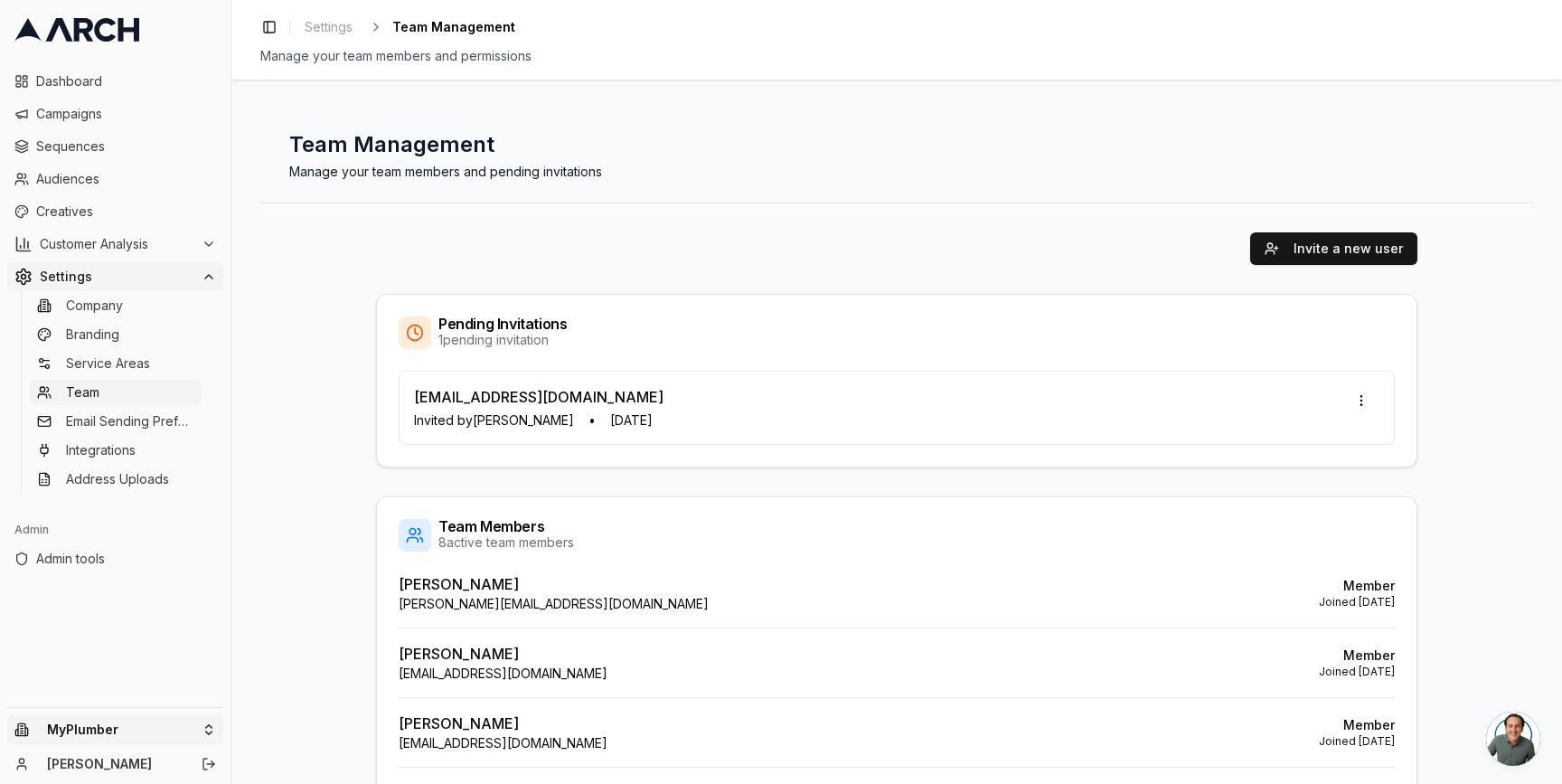
click at [212, 721] on html "Dashboard Campaigns Sequences Audiences Creatives Customer Analysis Settings Co…" at bounding box center [781, 392] width 1562 height 784
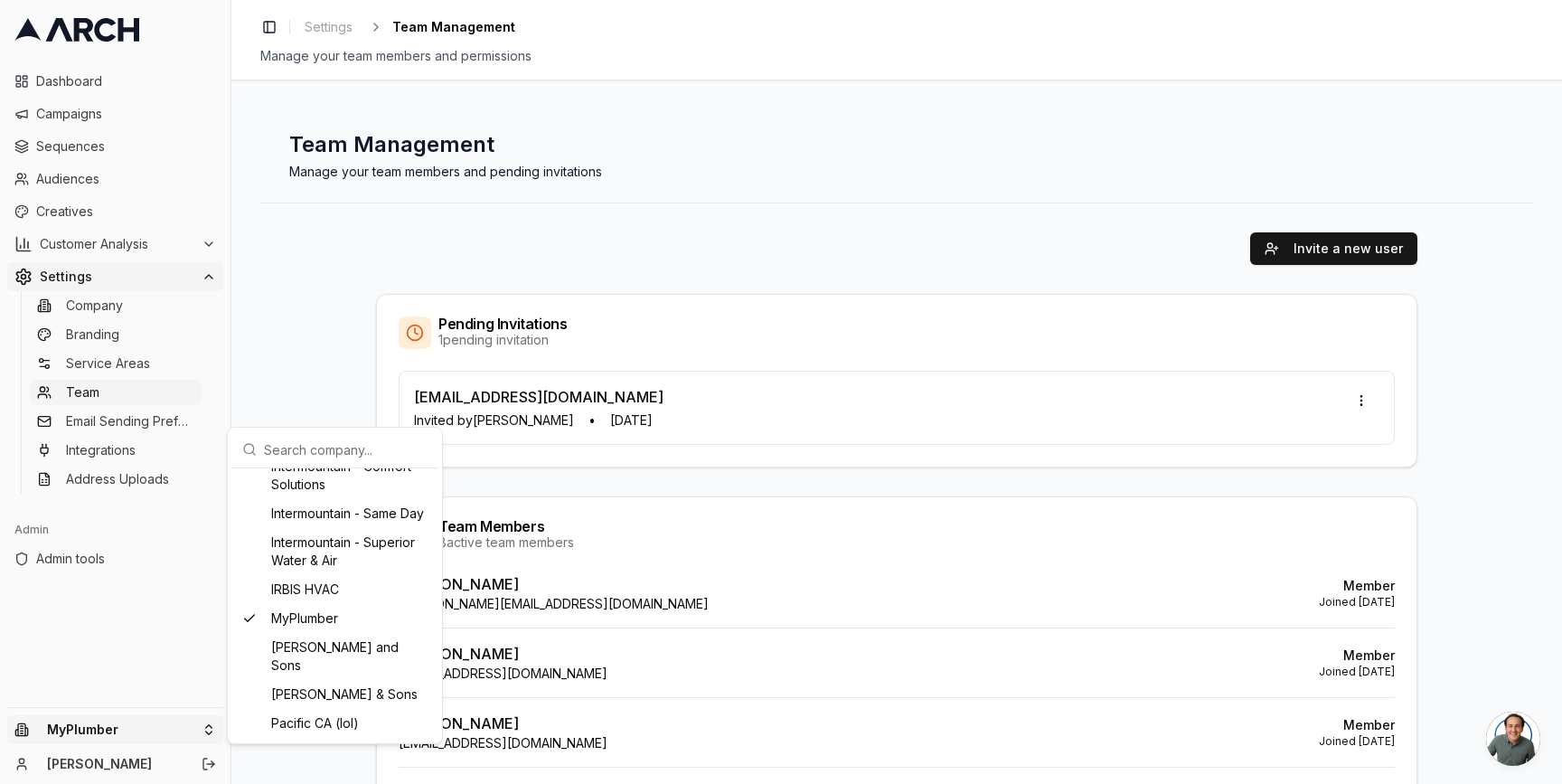
scroll to position [1321, 0]
click at [298, 528] on div "Intermountain - Same Day" at bounding box center [335, 513] width 200 height 29
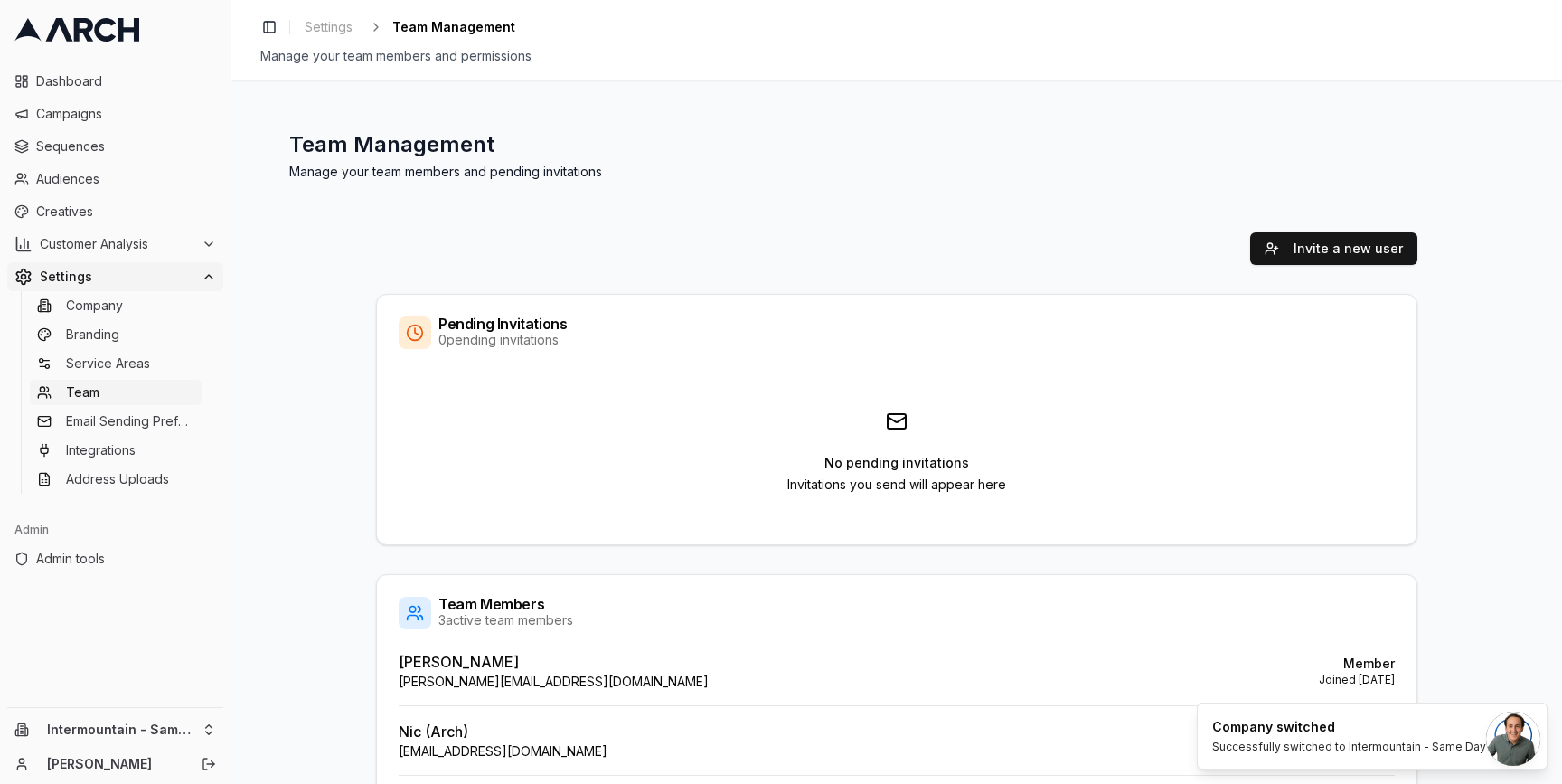
click at [281, 374] on div "Invite a new user Pending Invitations 0 pending invitations No pending invitati…" at bounding box center [897, 549] width 1273 height 692
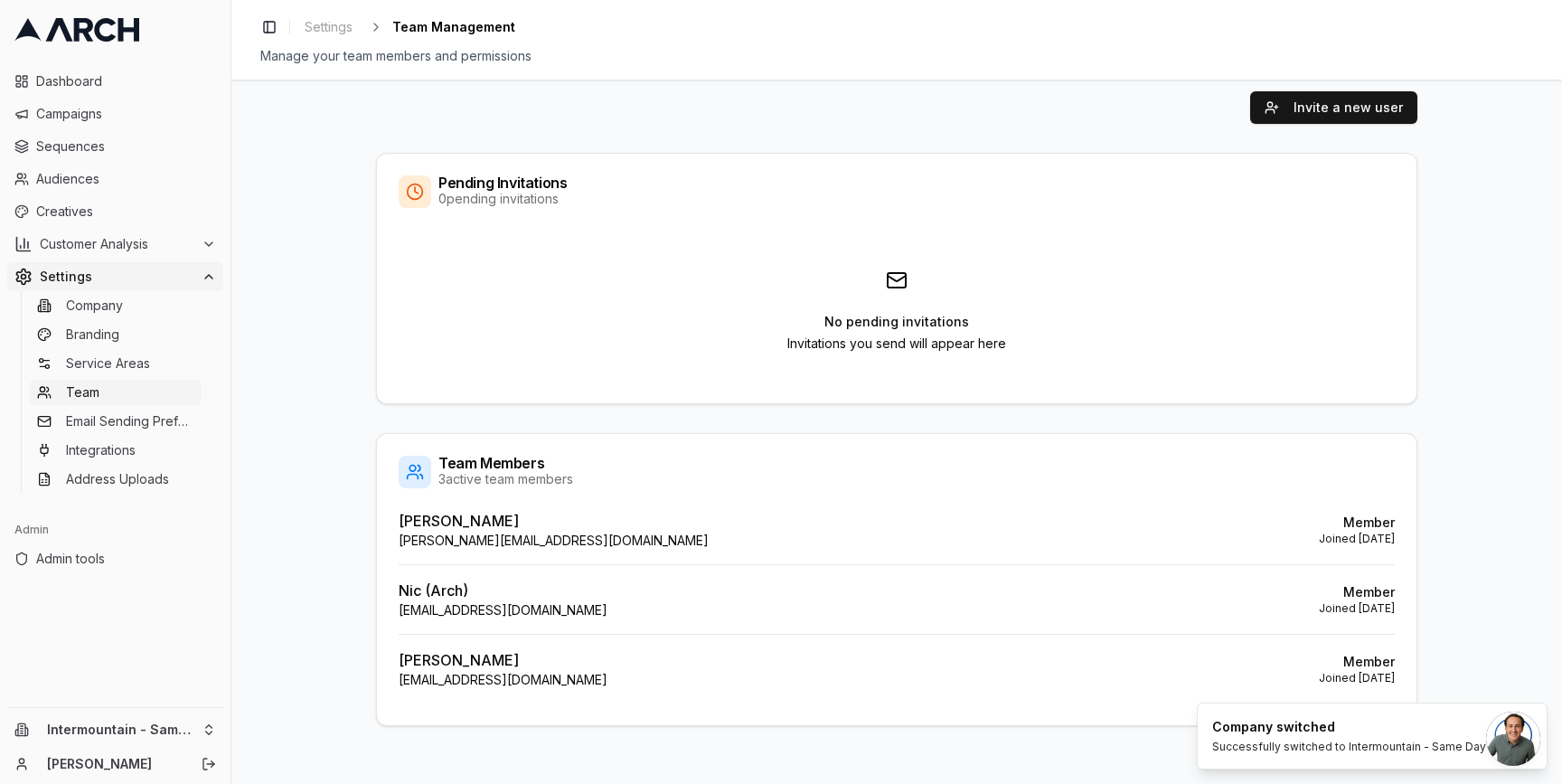
scroll to position [0, 0]
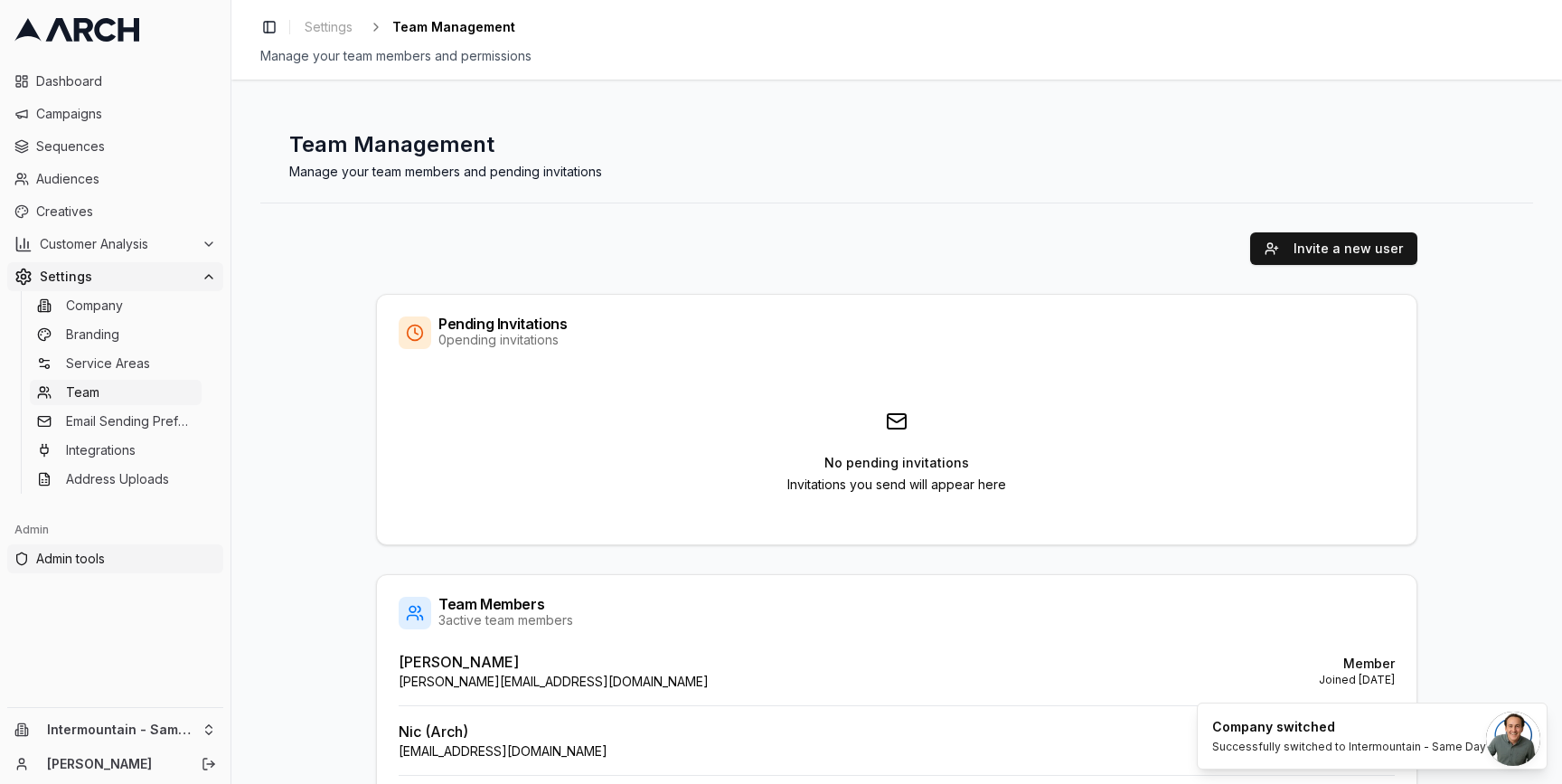
click at [141, 568] on link "Admin tools" at bounding box center [116, 557] width 216 height 29
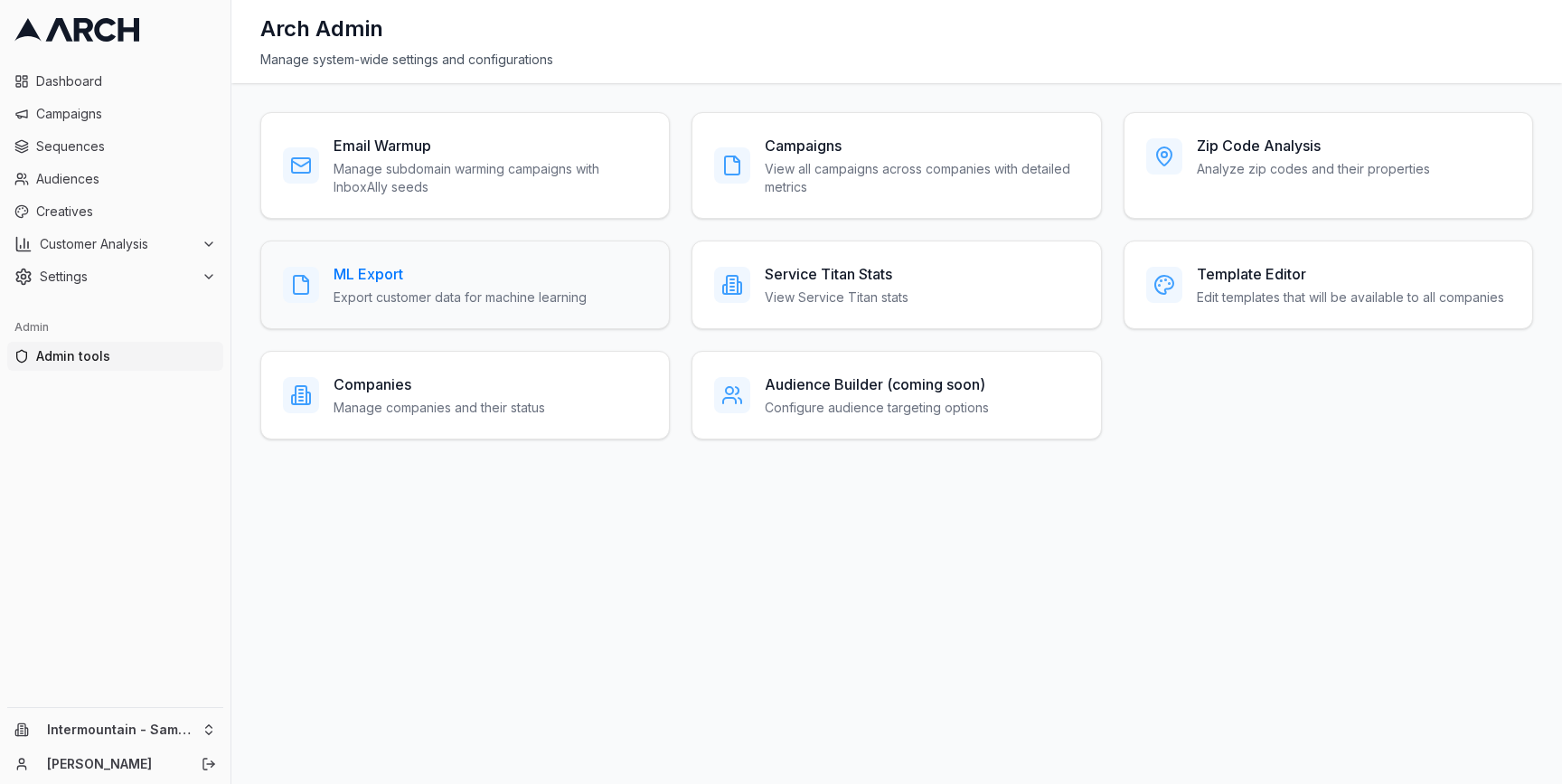
click at [509, 297] on p "Export customer data for machine learning" at bounding box center [461, 298] width 253 height 18
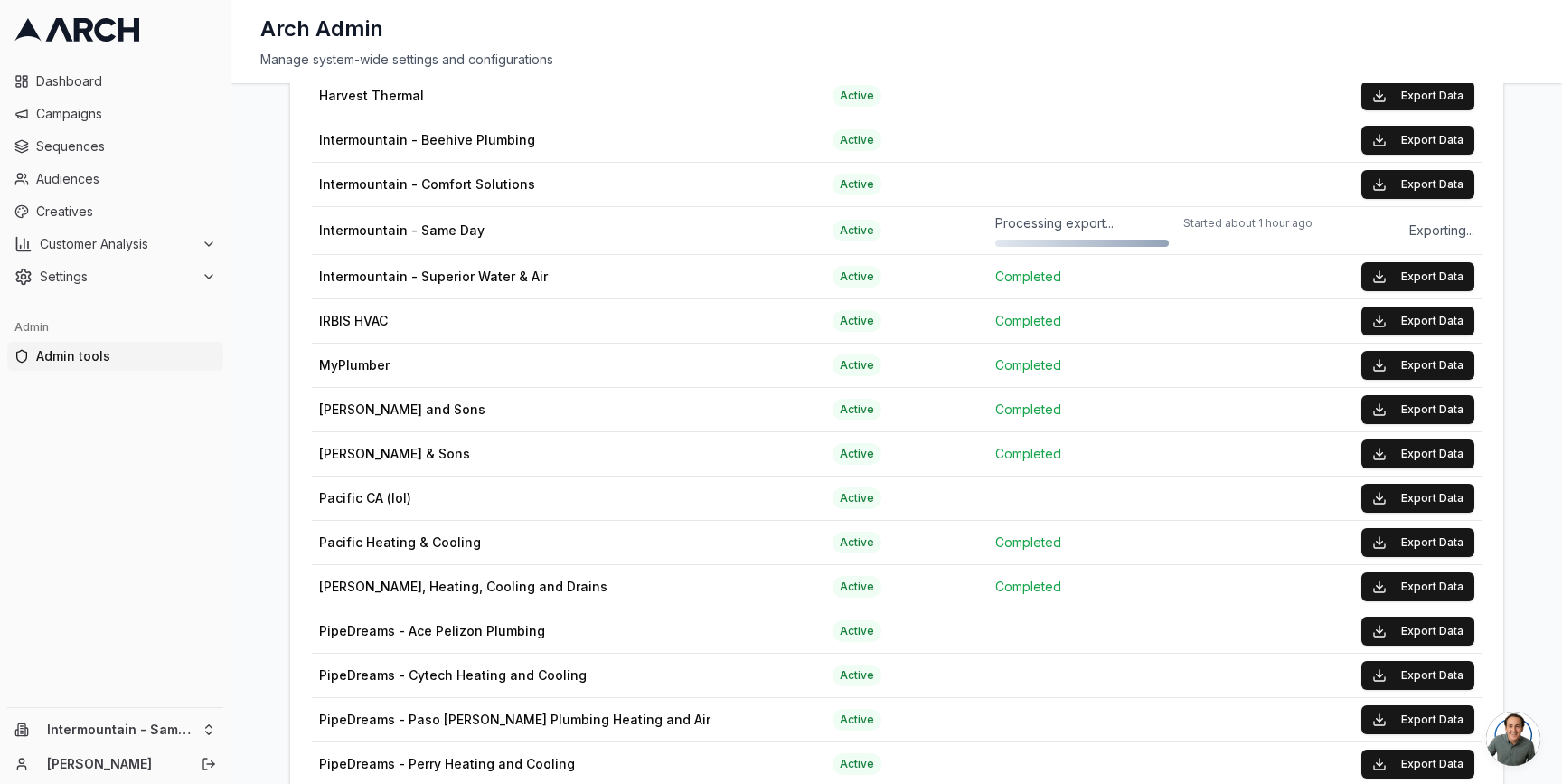
scroll to position [1505, 0]
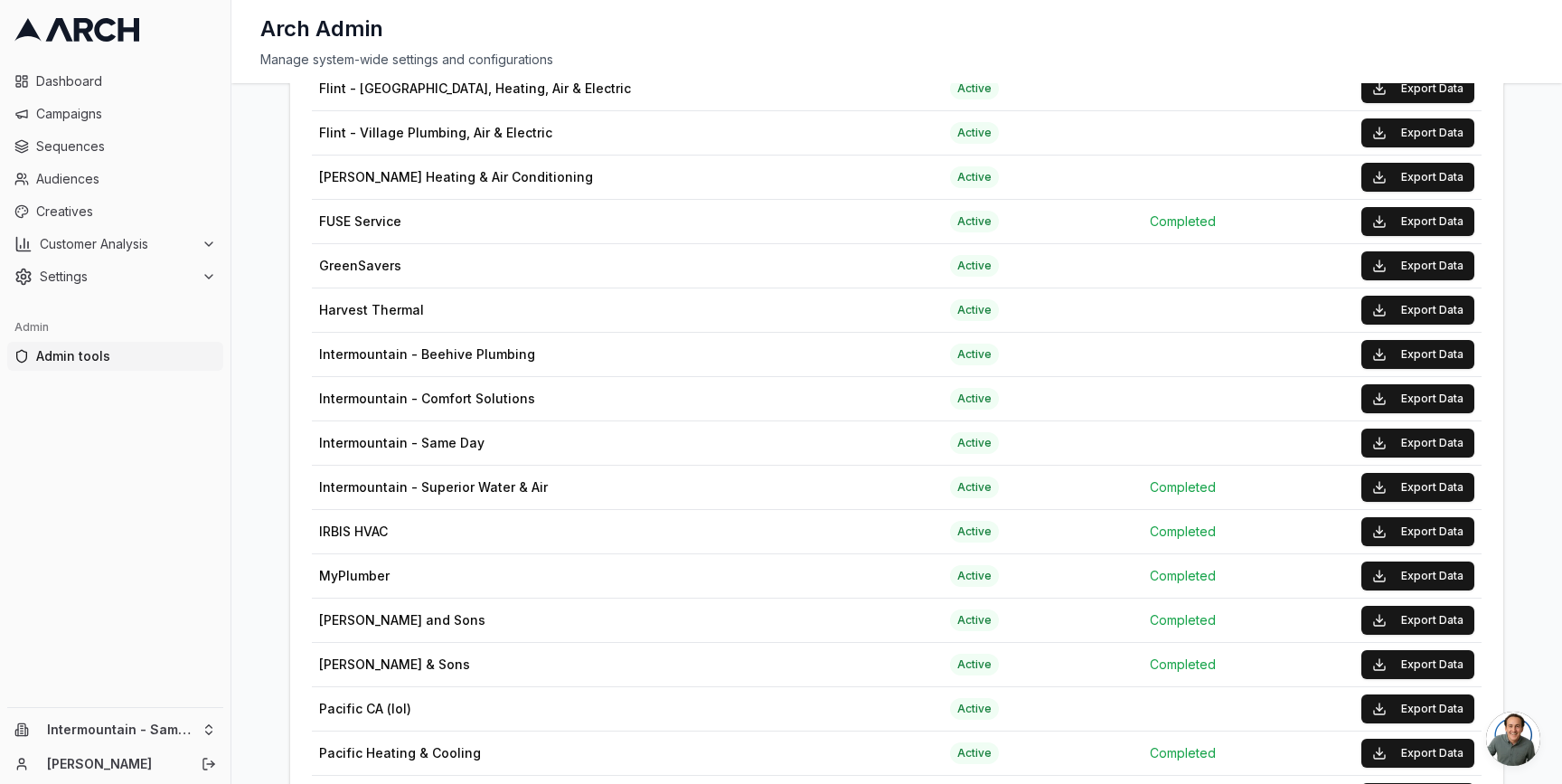
scroll to position [1334, 0]
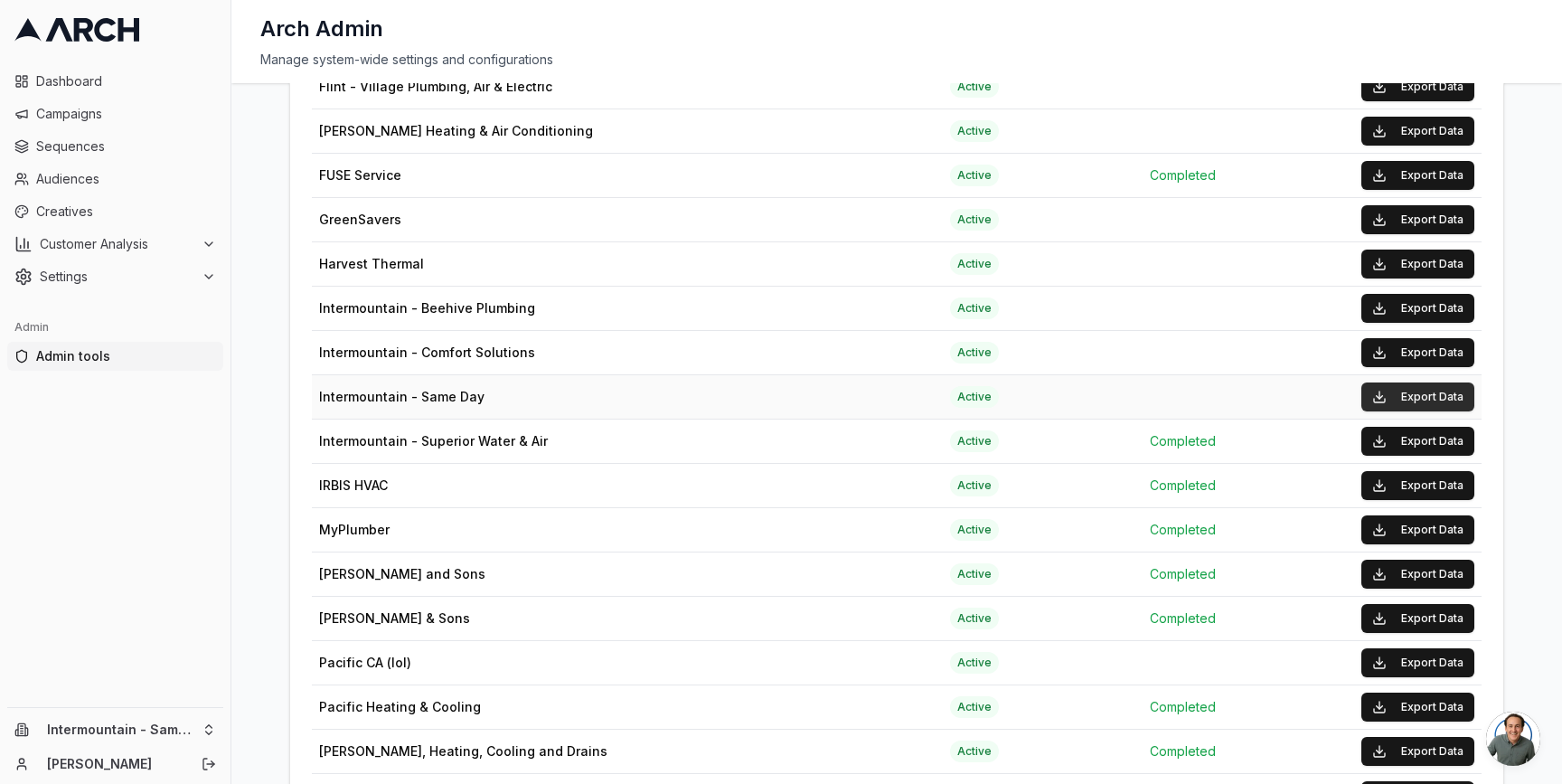
click at [1419, 398] on button "Export Data" at bounding box center [1418, 396] width 113 height 29
click at [203, 249] on icon at bounding box center [209, 244] width 15 height 15
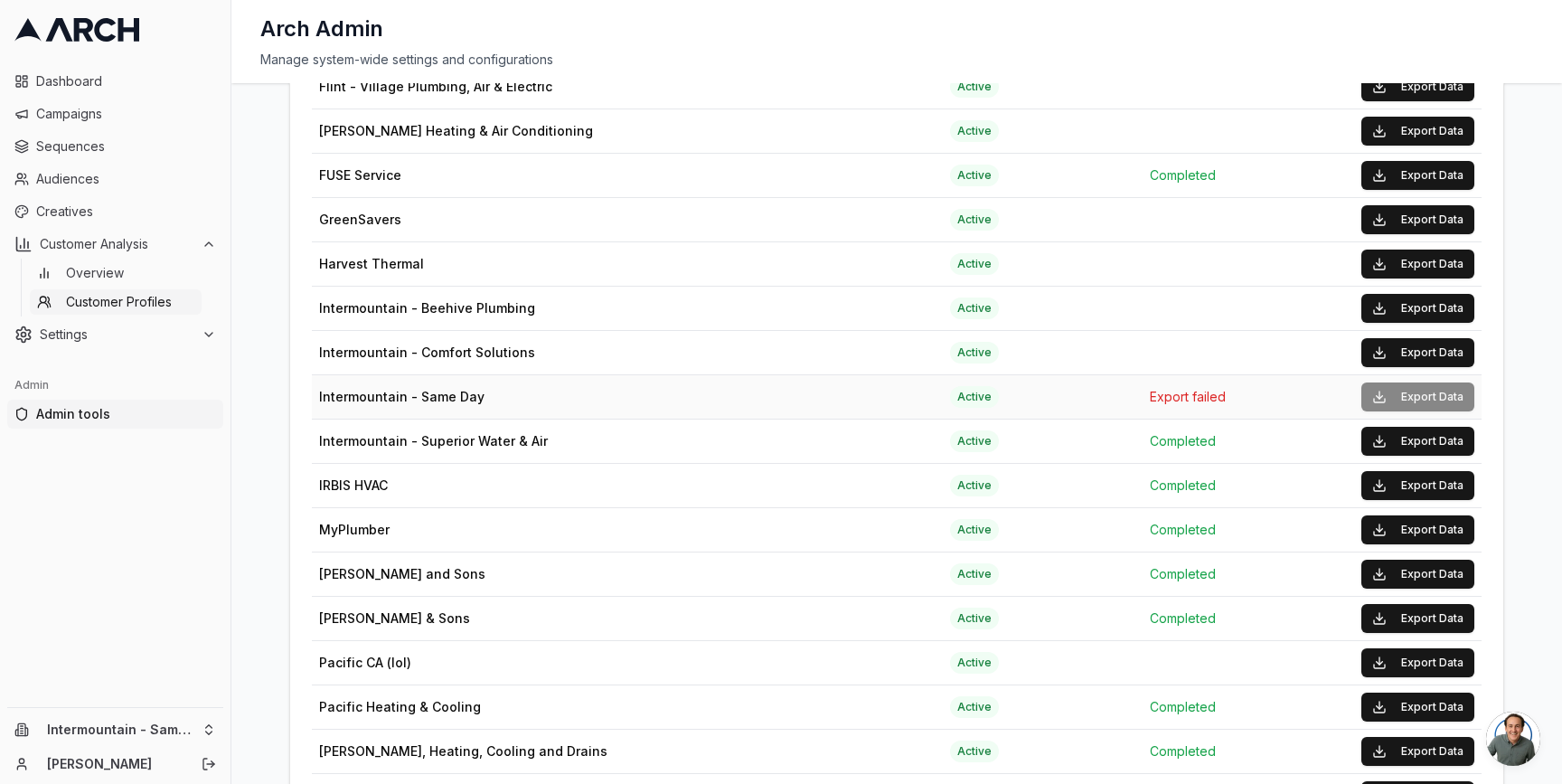
click at [178, 295] on link "Customer Profiles" at bounding box center [116, 301] width 172 height 25
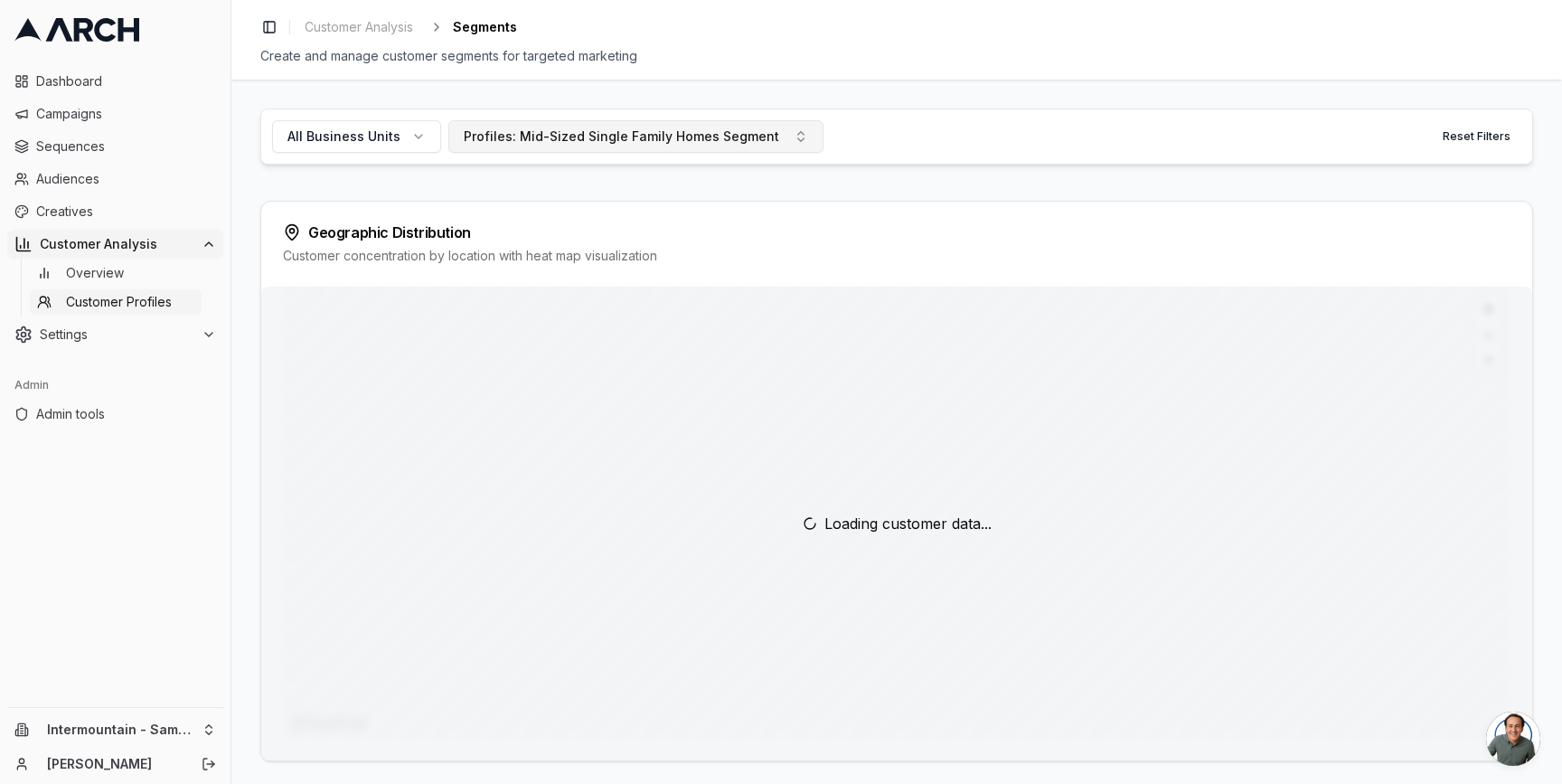
click at [505, 136] on div "Profiles: Mid-Sized Single Family Homes Segment" at bounding box center [621, 137] width 315 height 18
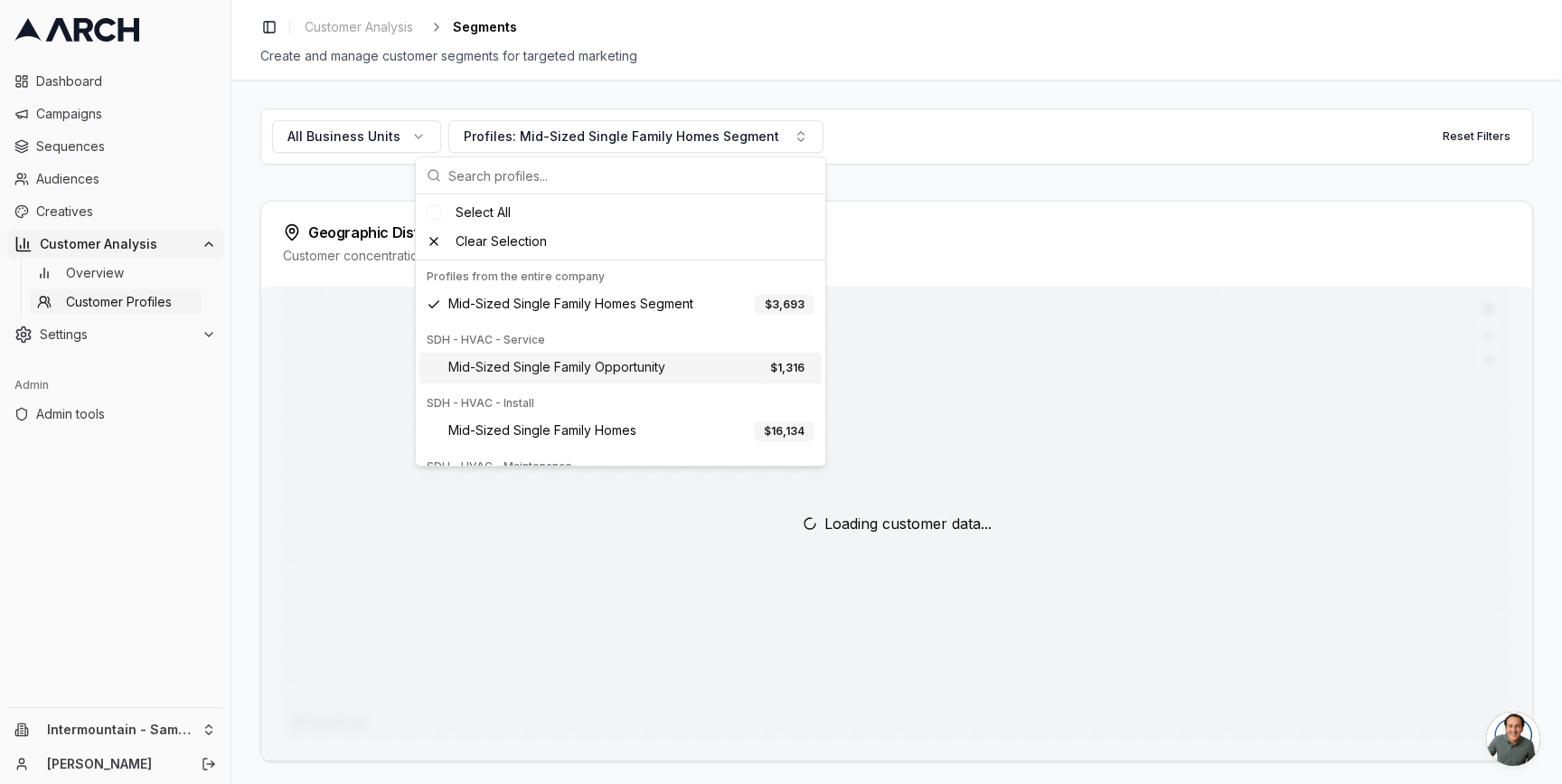
click at [549, 365] on span "Mid-Sized Single Family Opportunity" at bounding box center [557, 368] width 217 height 20
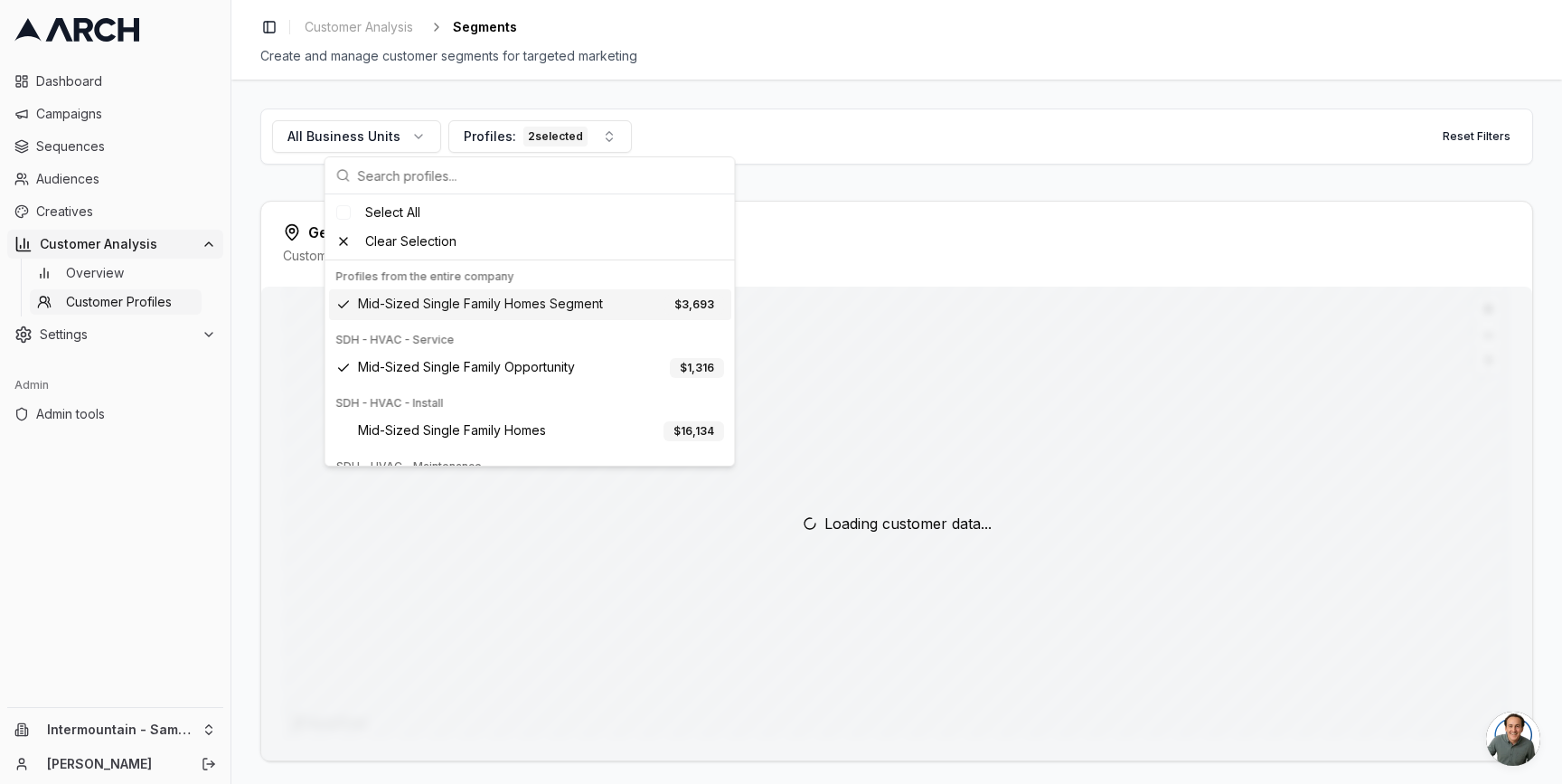
click at [520, 305] on span "Mid-Sized Single Family Homes Segment" at bounding box center [480, 305] width 245 height 20
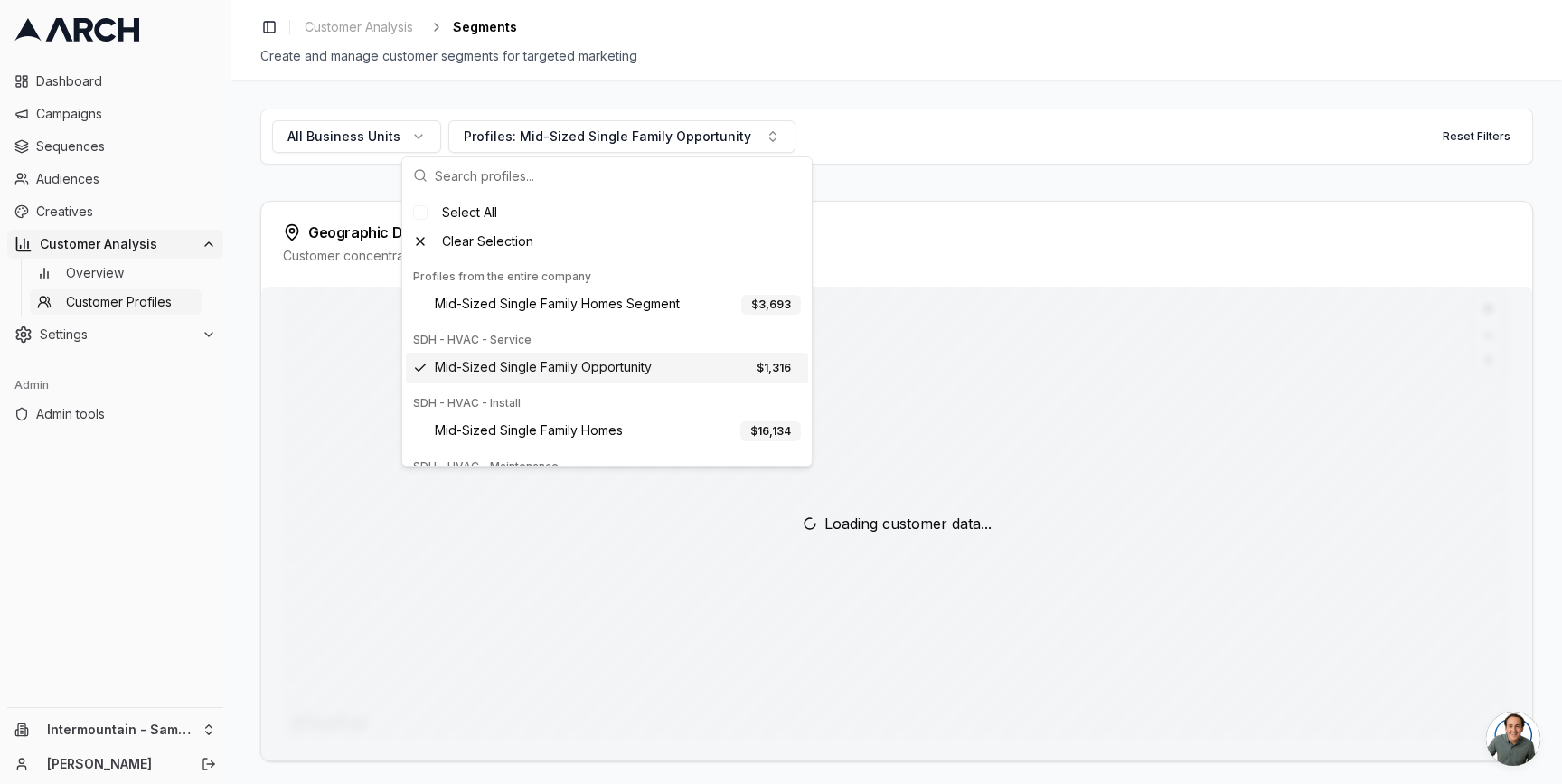
click at [549, 375] on span "Mid-Sized Single Family Opportunity" at bounding box center [543, 368] width 217 height 20
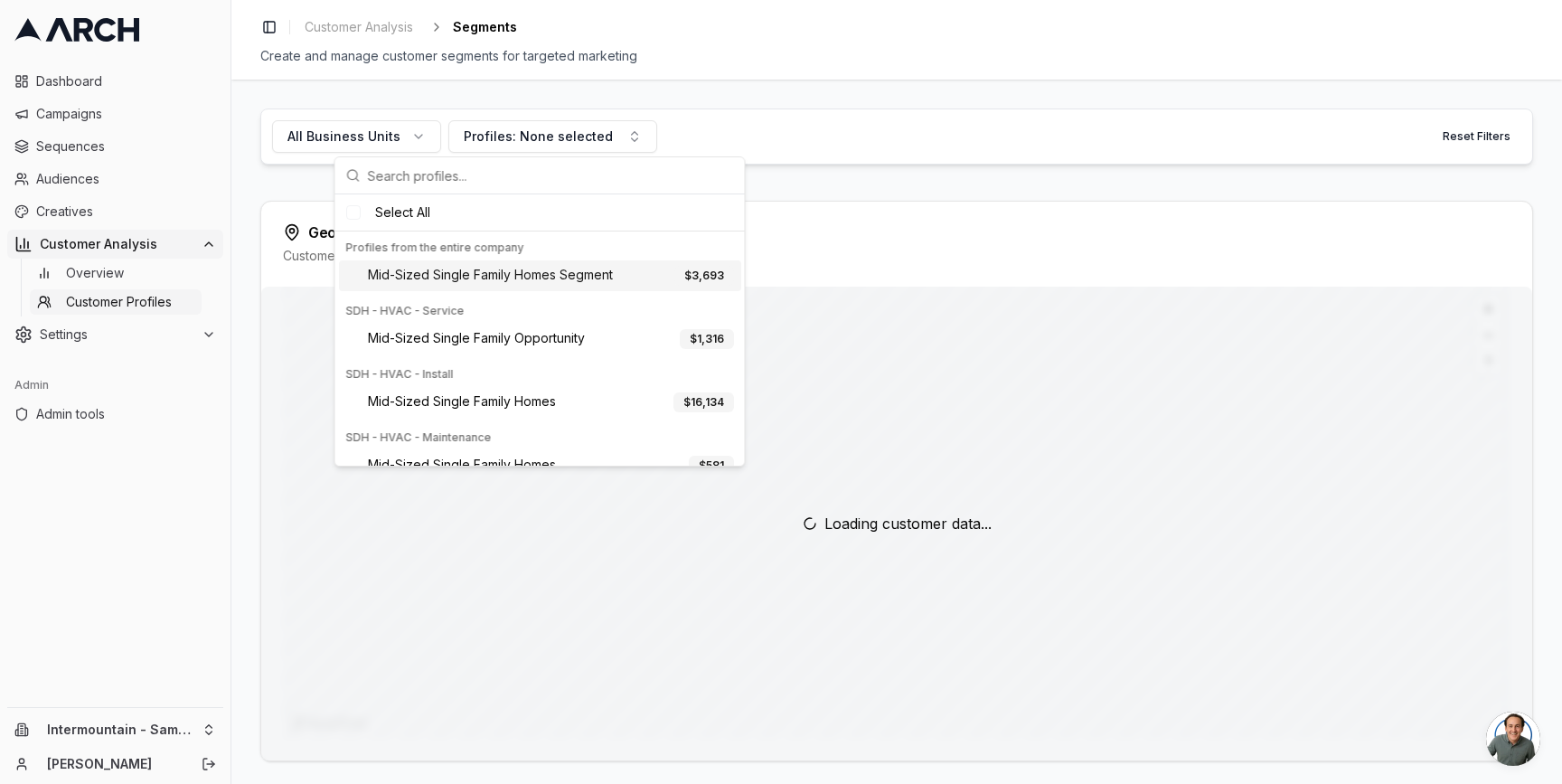
click at [835, 162] on div "All Business Units Profiles: None selected Reset Filters" at bounding box center [897, 136] width 1273 height 56
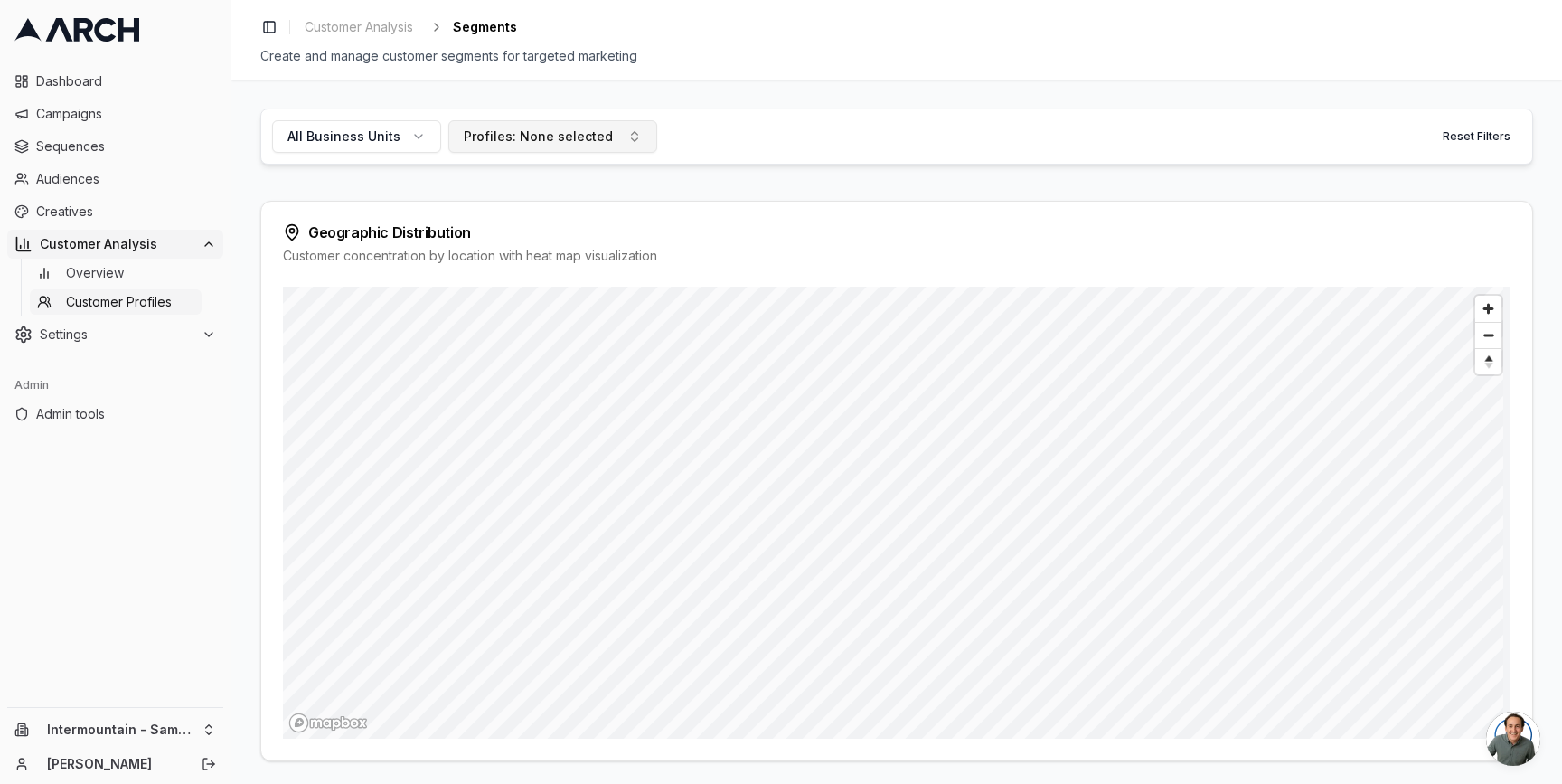
click at [500, 129] on div "Profiles: None selected" at bounding box center [537, 137] width 149 height 18
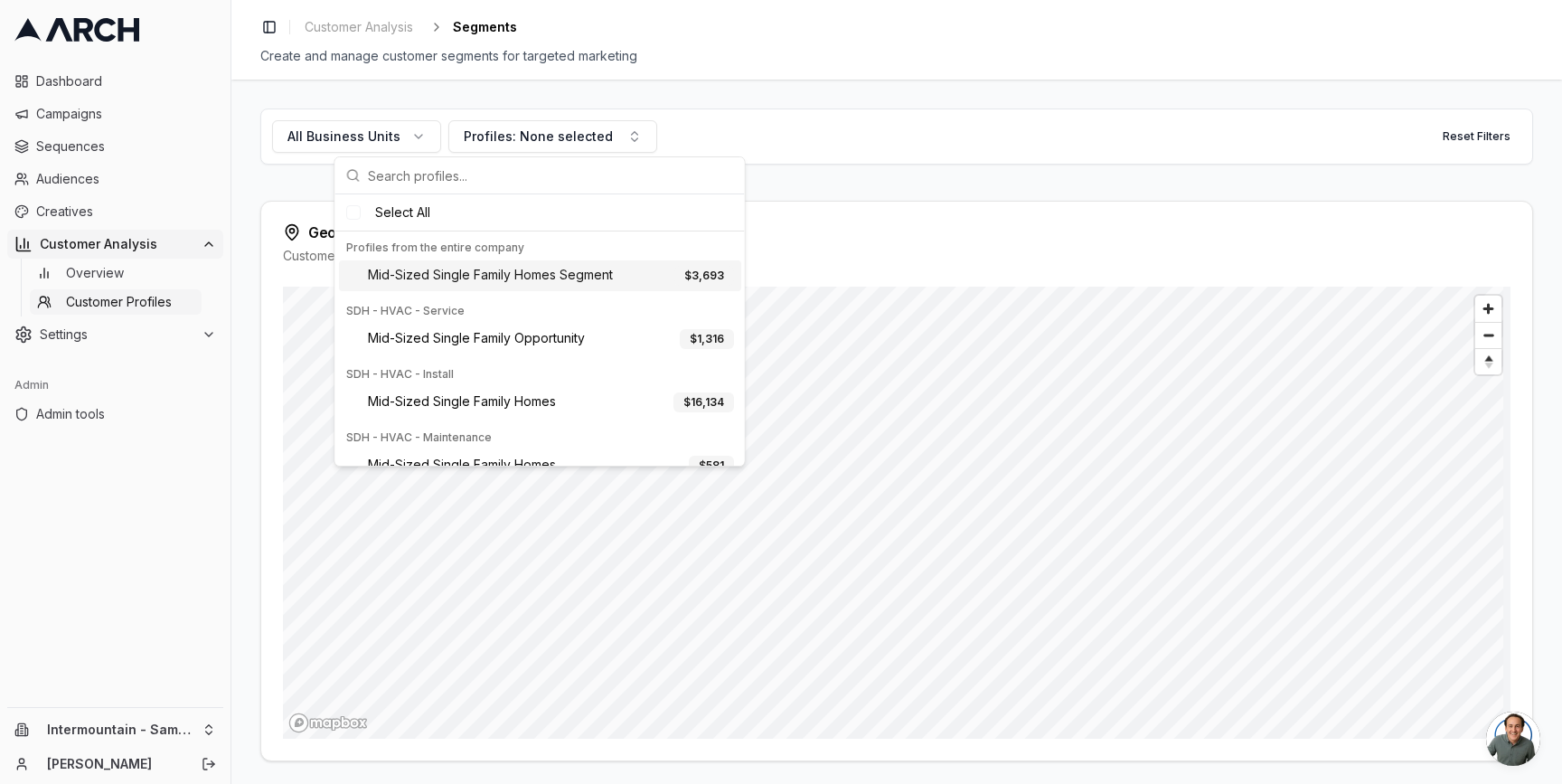
click at [487, 281] on span "Mid-Sized Single Family Homes Segment" at bounding box center [490, 276] width 245 height 20
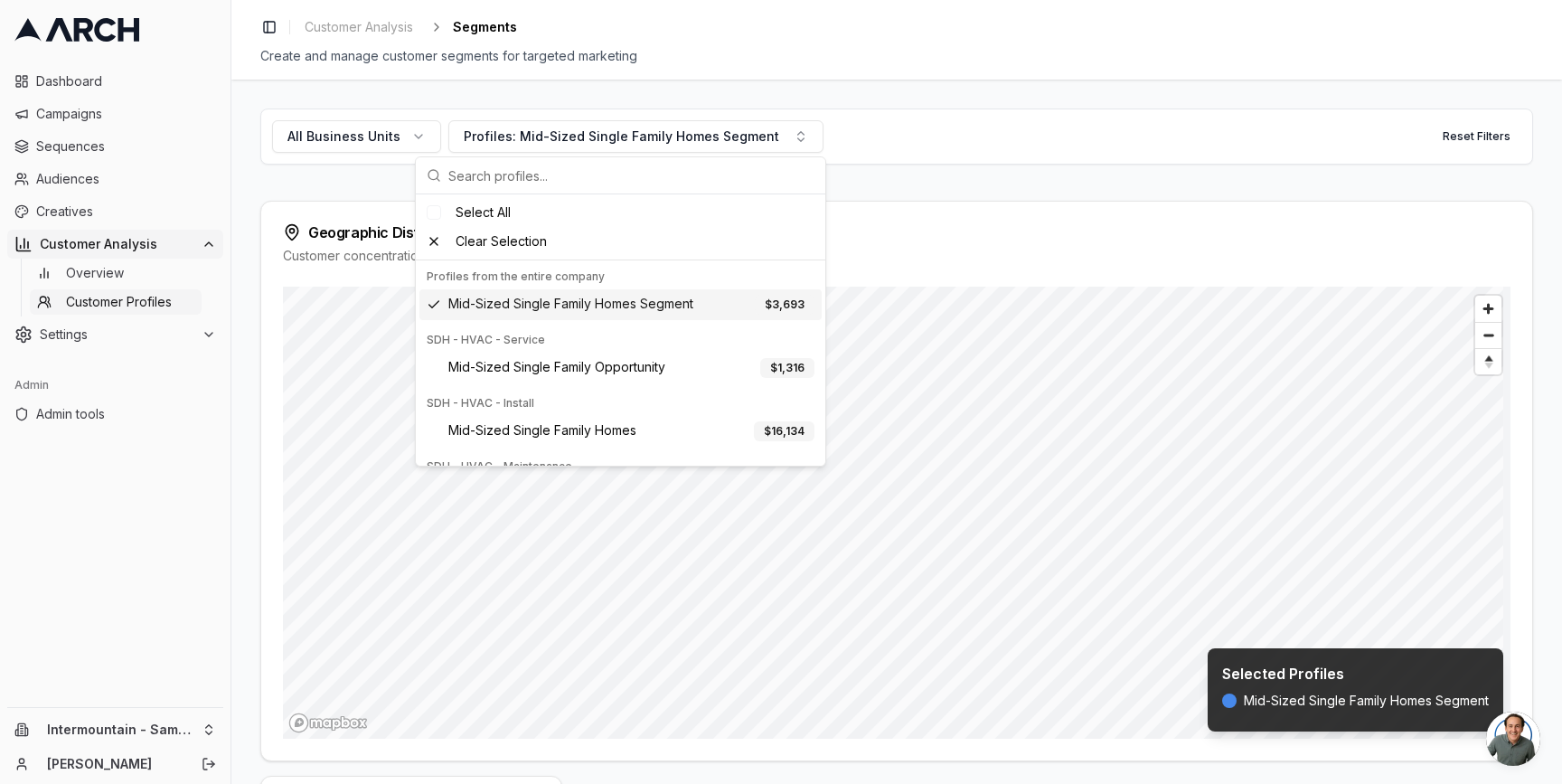
click at [240, 235] on div "All Business Units Profiles: Mid-Sized Single Family Homes Segment Reset Filter…" at bounding box center [896, 431] width 1331 height 704
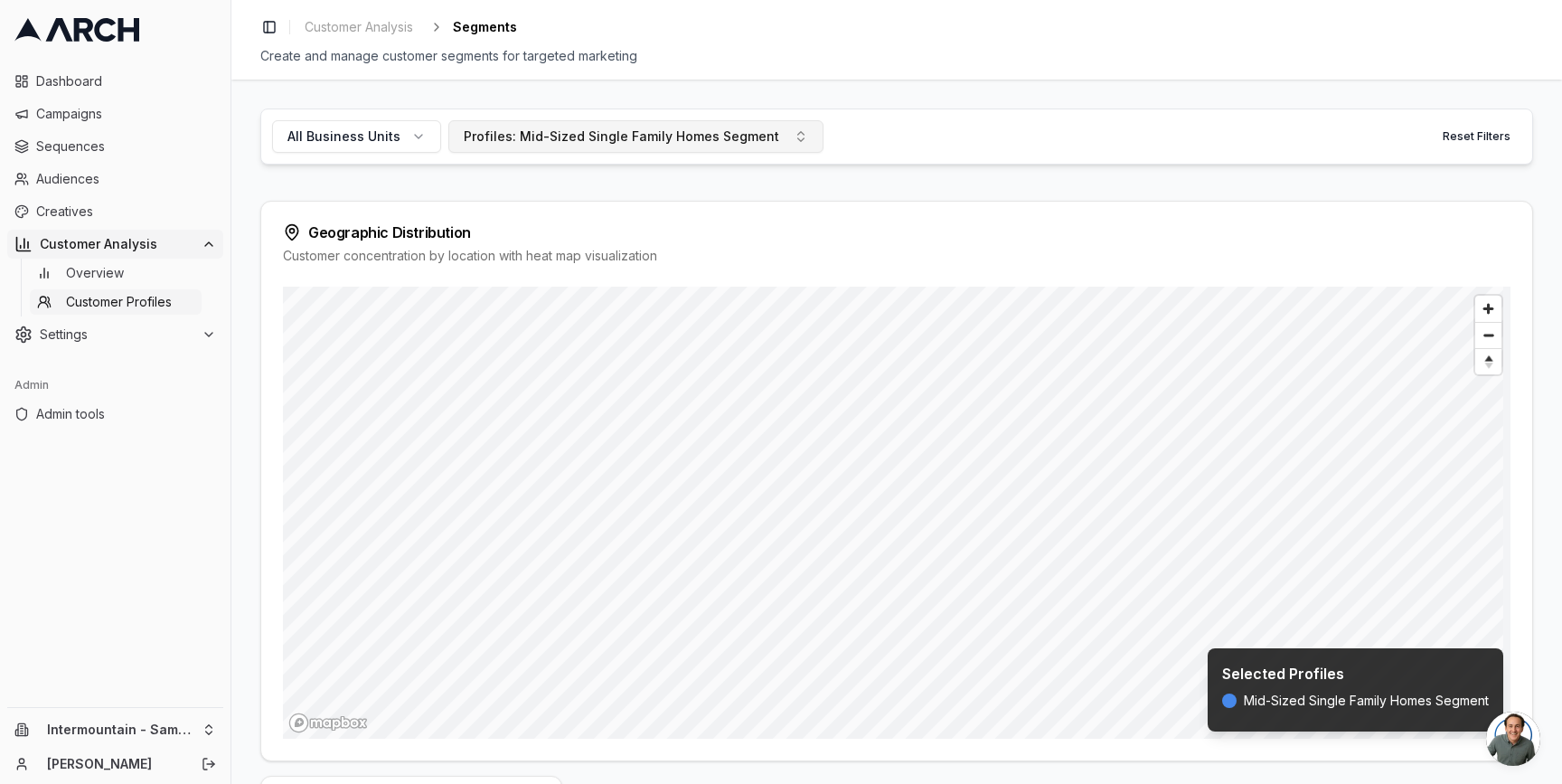
click at [550, 139] on div "Profiles: Mid-Sized Single Family Homes Segment" at bounding box center [621, 137] width 315 height 18
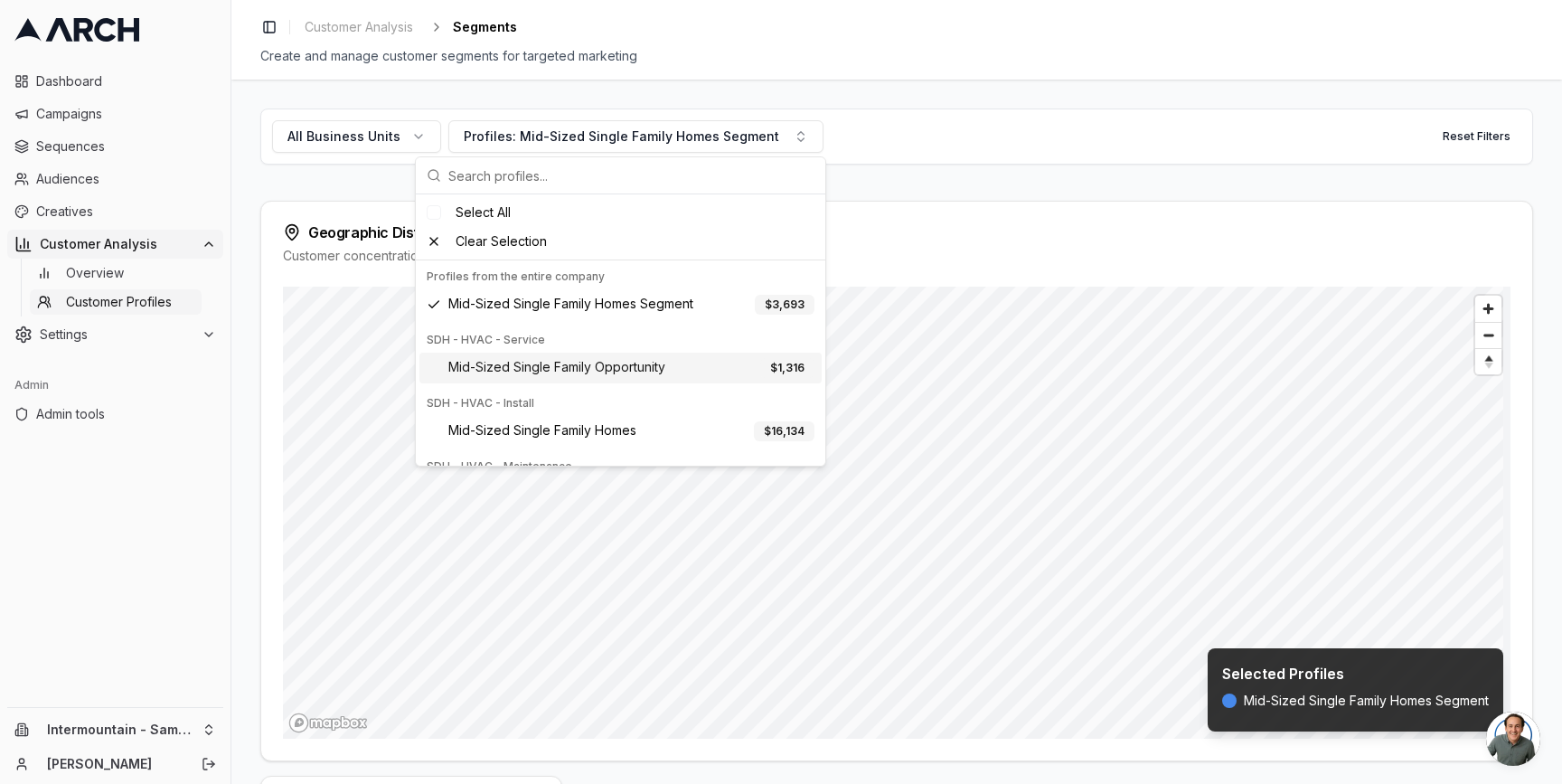
click at [512, 372] on span "Mid-Sized Single Family Opportunity" at bounding box center [557, 368] width 217 height 20
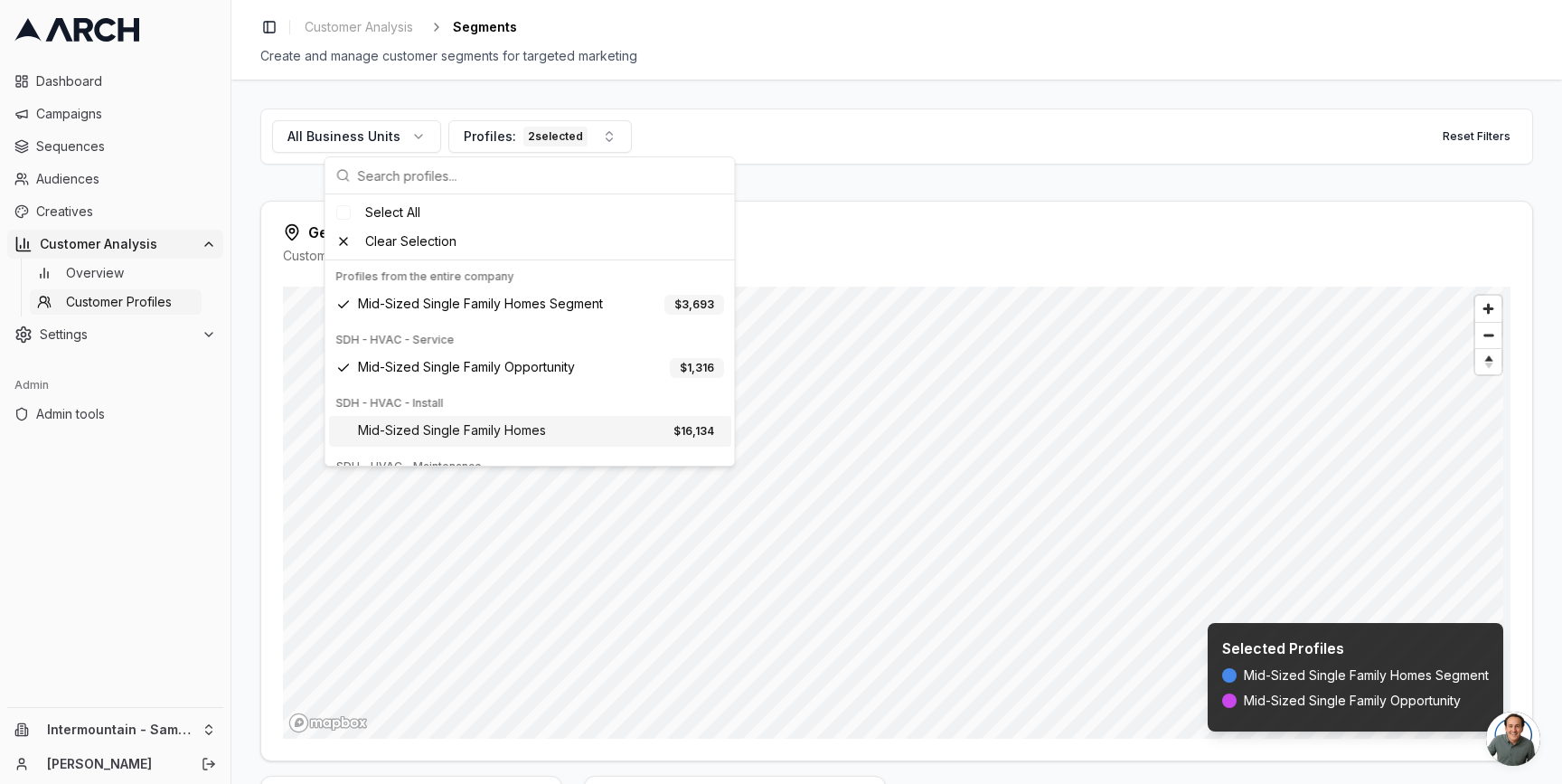
click at [470, 429] on span "Mid-Sized Single Family Homes" at bounding box center [451, 432] width 188 height 20
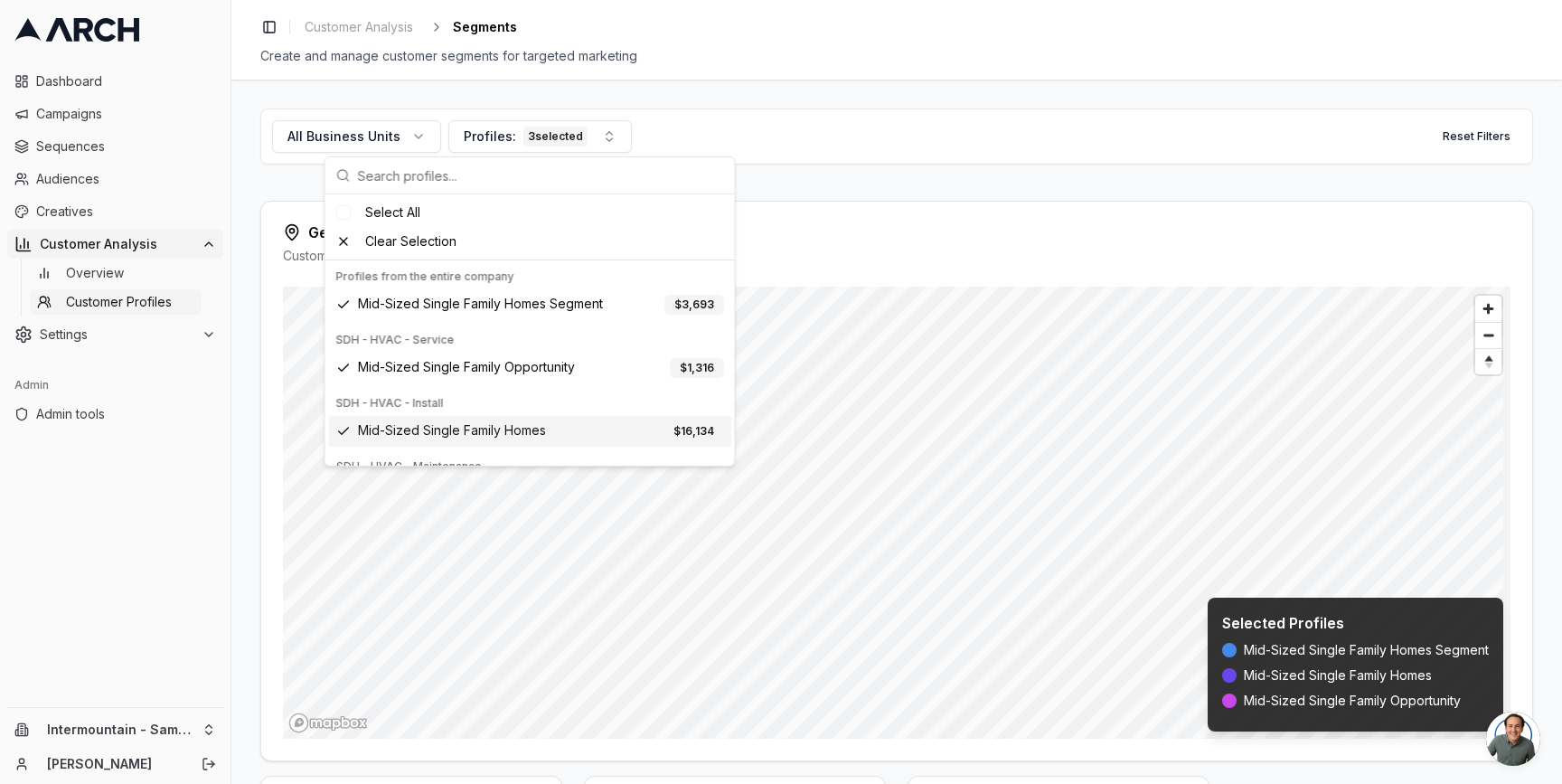
click at [248, 448] on div "All Business Units Profiles: 3 selected Reset Filters Geographic Distribution C…" at bounding box center [896, 431] width 1331 height 704
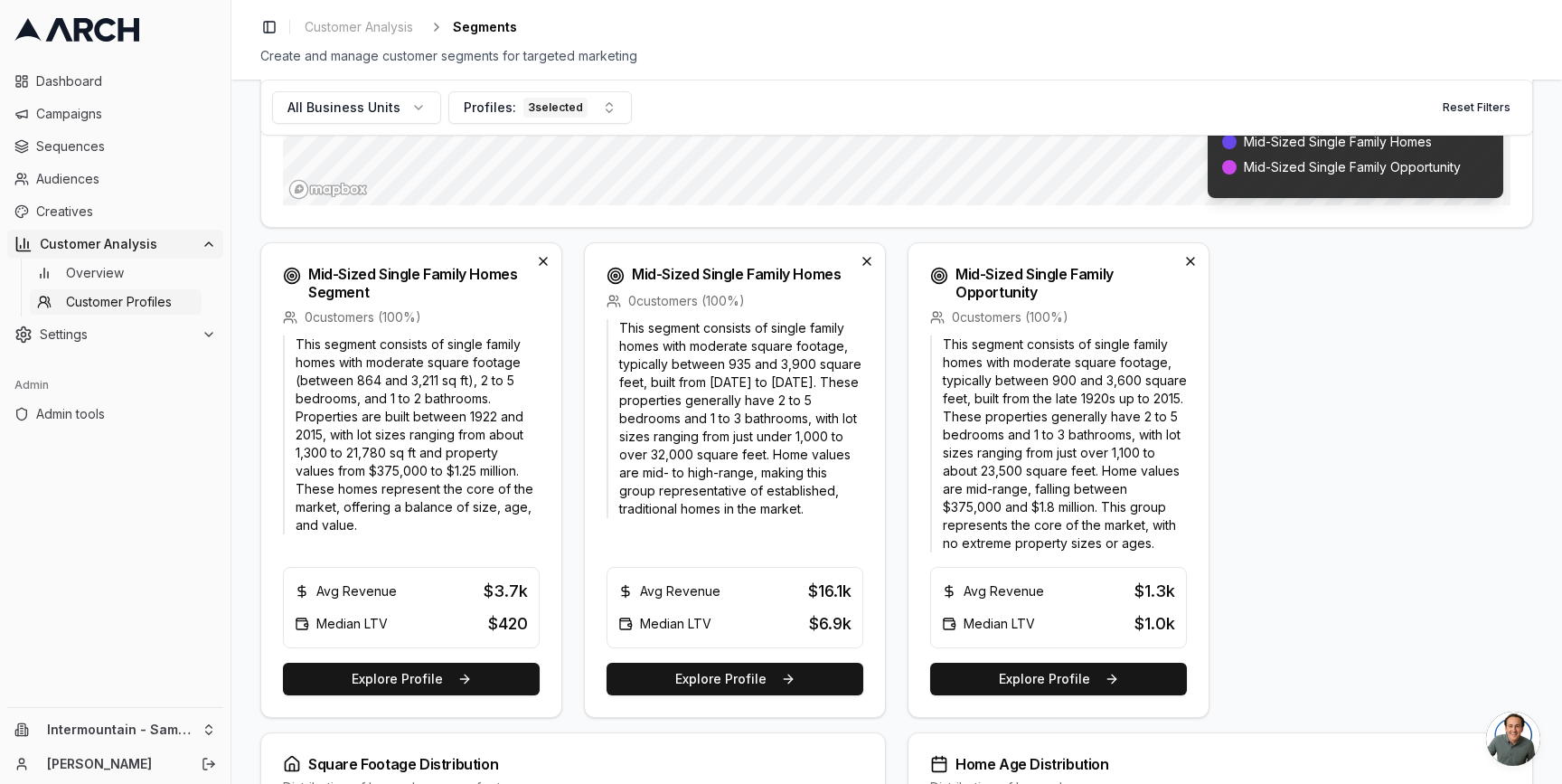
scroll to position [531, 0]
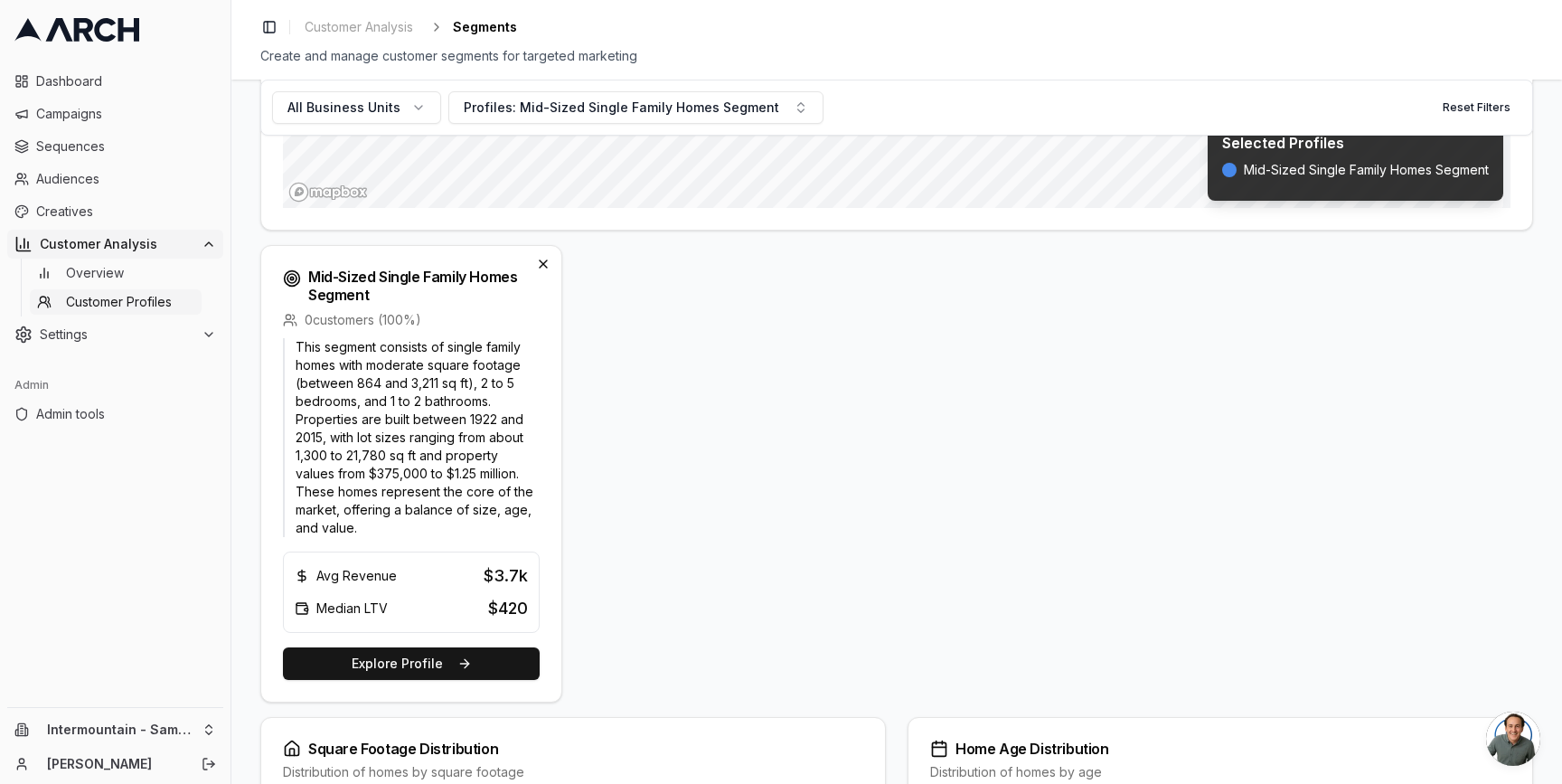
click at [252, 379] on div "All Business Units Profiles: Mid-Sized Single Family Homes Segment Reset Filter…" at bounding box center [896, 431] width 1331 height 704
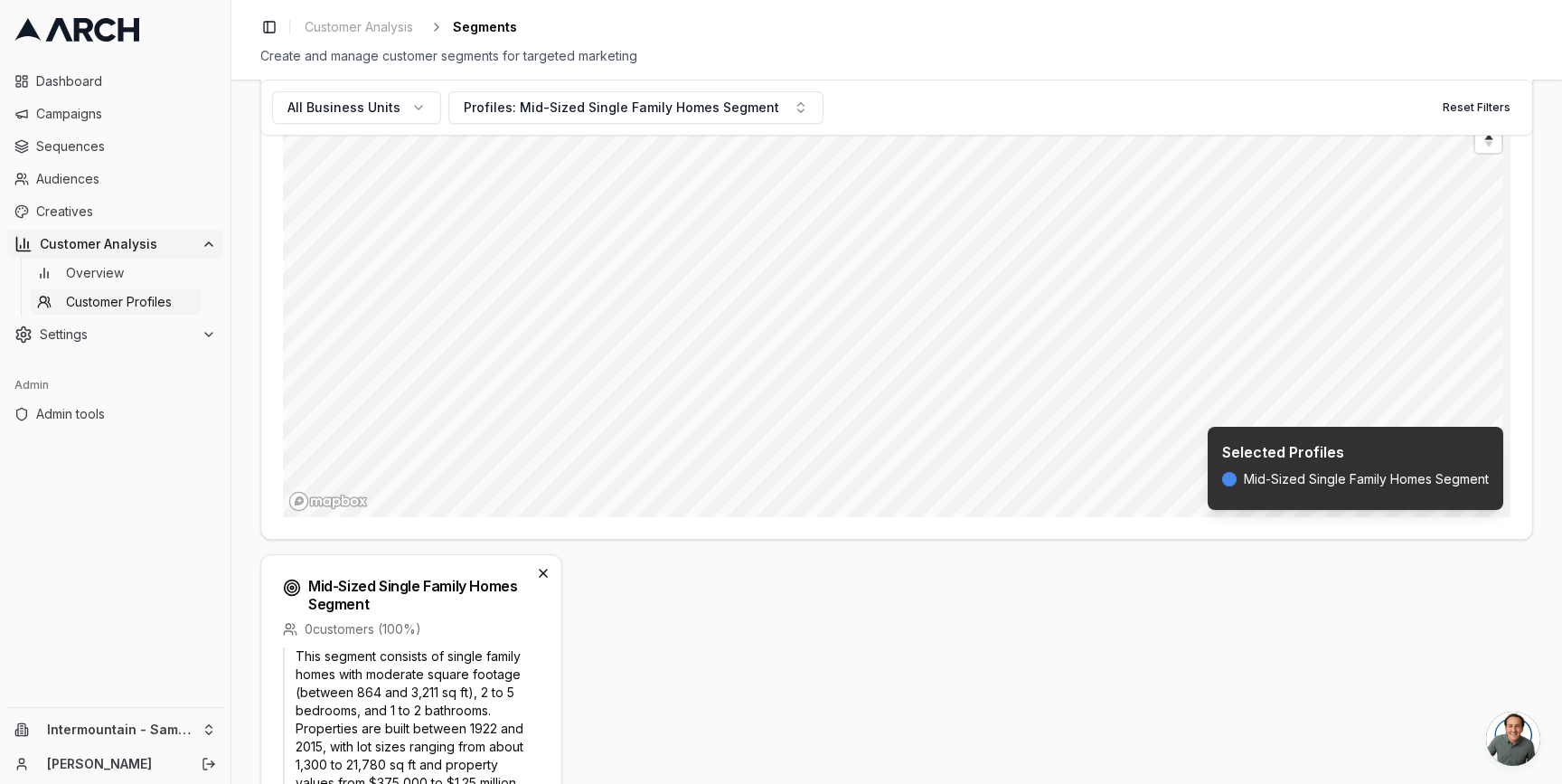
scroll to position [0, 0]
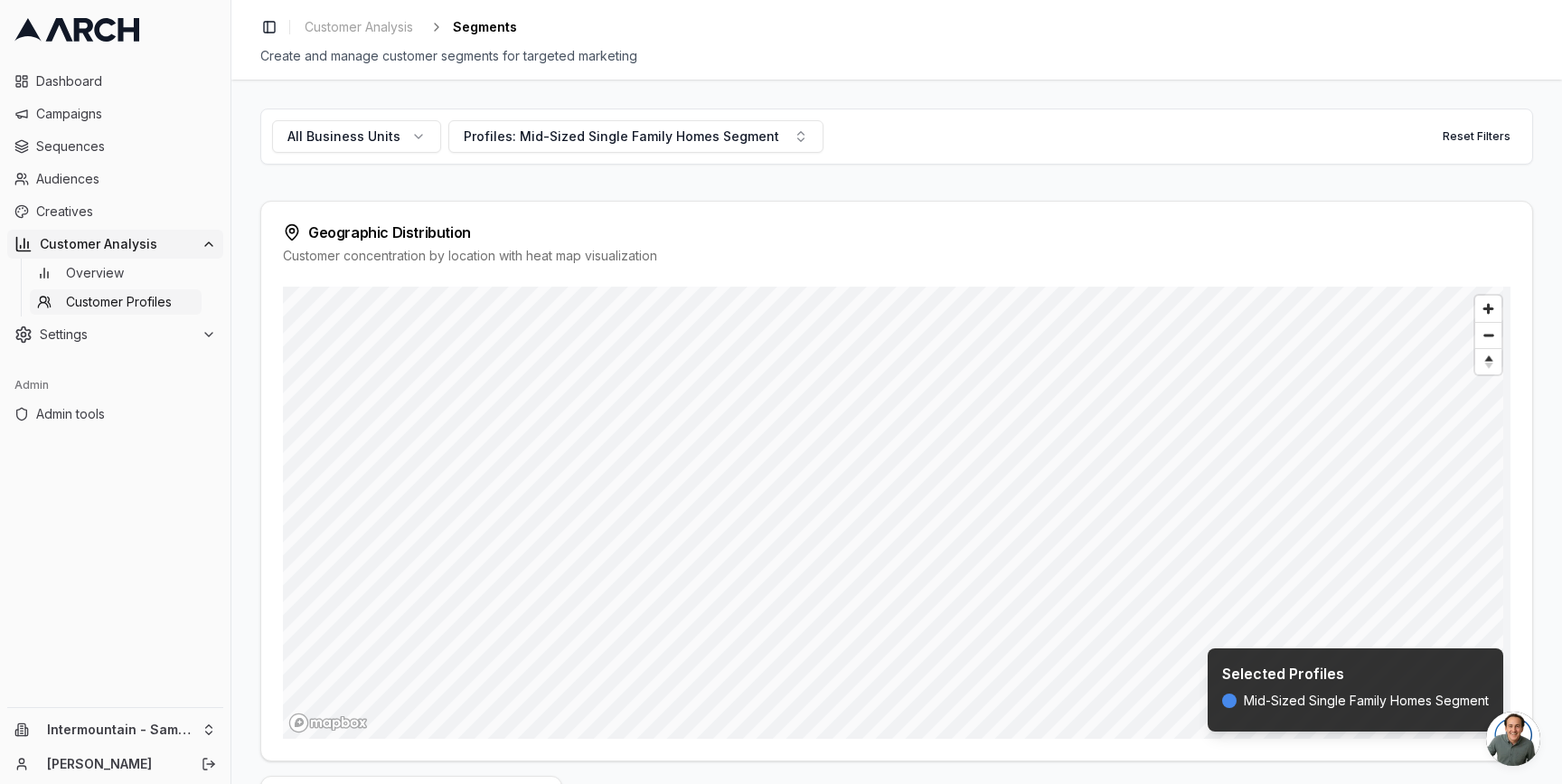
click at [241, 499] on div "All Business Units Profiles: Mid-Sized Single Family Homes Segment Reset Filter…" at bounding box center [896, 431] width 1331 height 704
click at [246, 202] on div "All Business Units Profiles: Mid-Sized Single Family Homes Segment Reset Filter…" at bounding box center [896, 431] width 1331 height 704
click at [246, 221] on div "All Business Units Profiles: Mid-Sized Single Family Homes Segment Reset Filter…" at bounding box center [896, 431] width 1331 height 704
